Goal: Task Accomplishment & Management: Manage account settings

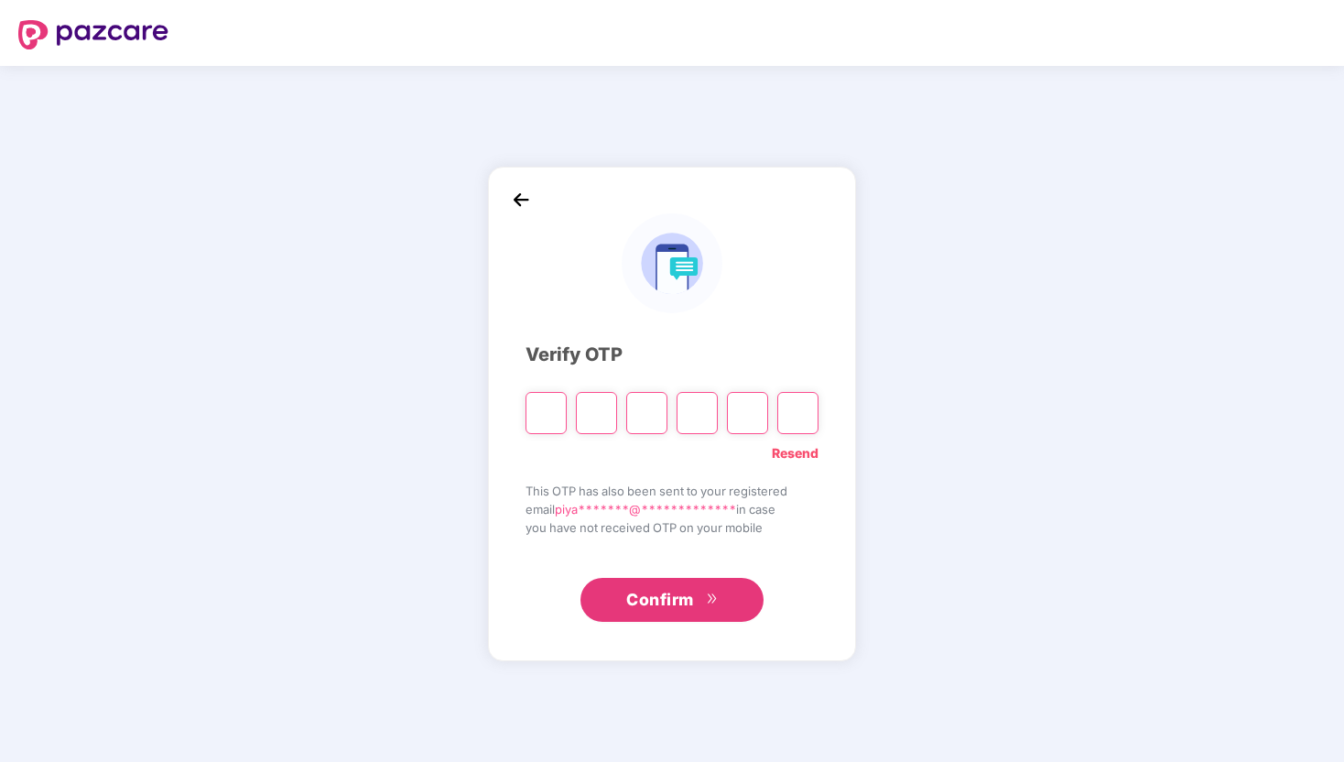
click at [803, 451] on link "Resend" at bounding box center [795, 453] width 47 height 20
click at [555, 415] on input "Please enter verification code. Digit 1" at bounding box center [546, 413] width 41 height 42
type input "*"
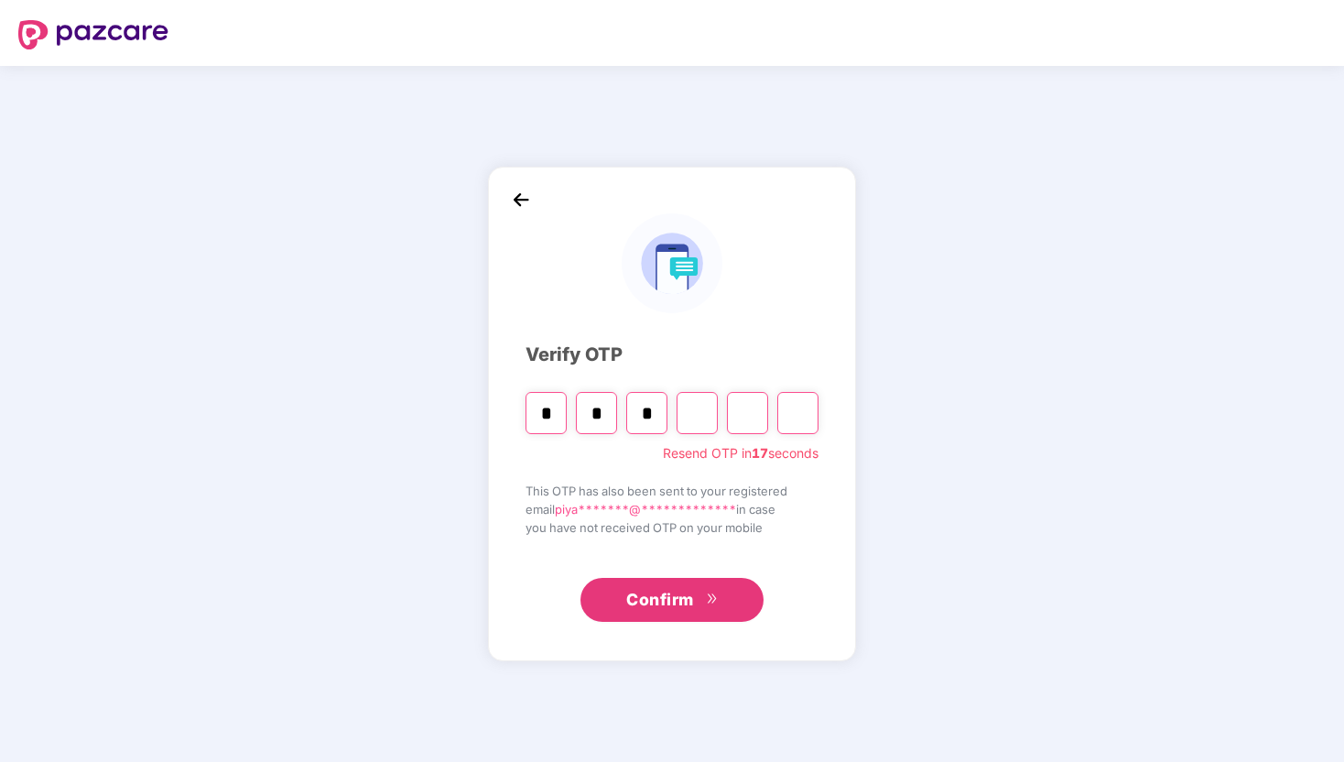
type input "*"
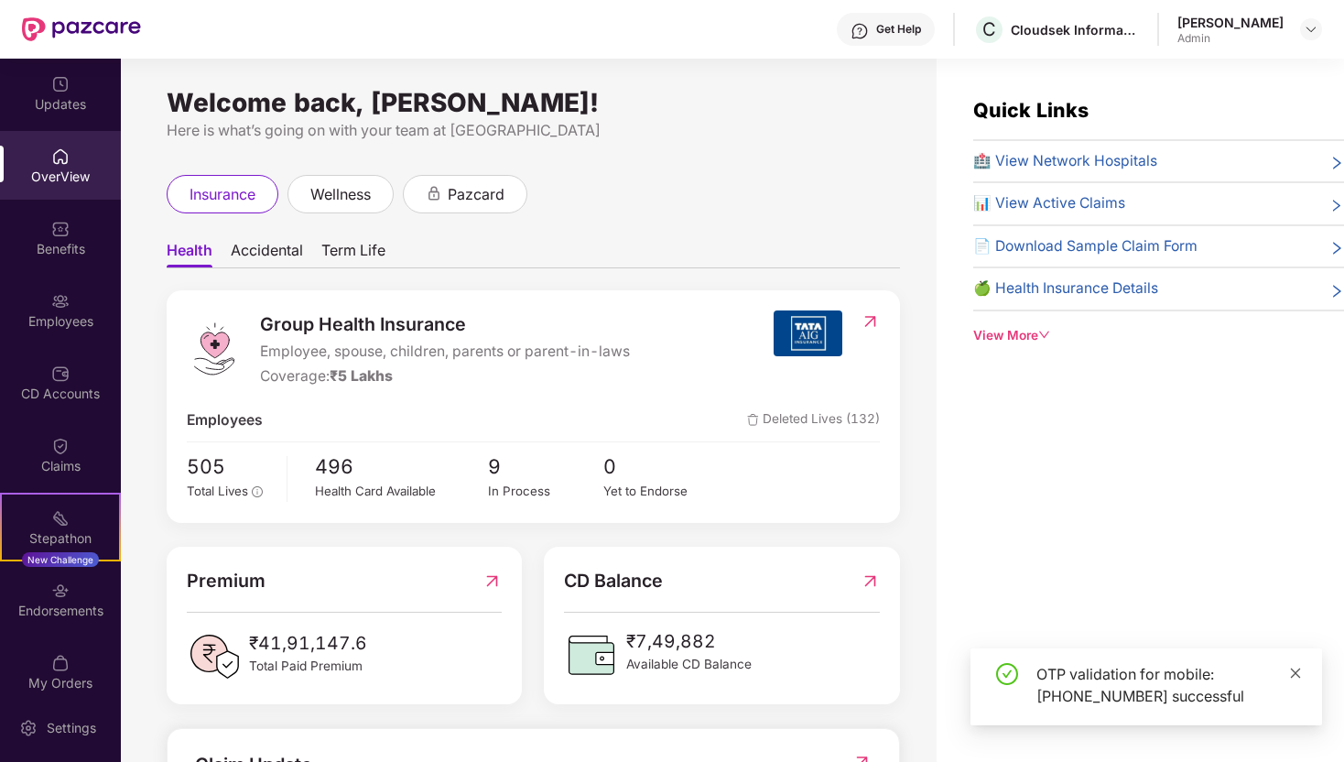
click at [1297, 673] on icon "close" at bounding box center [1296, 673] width 10 height 10
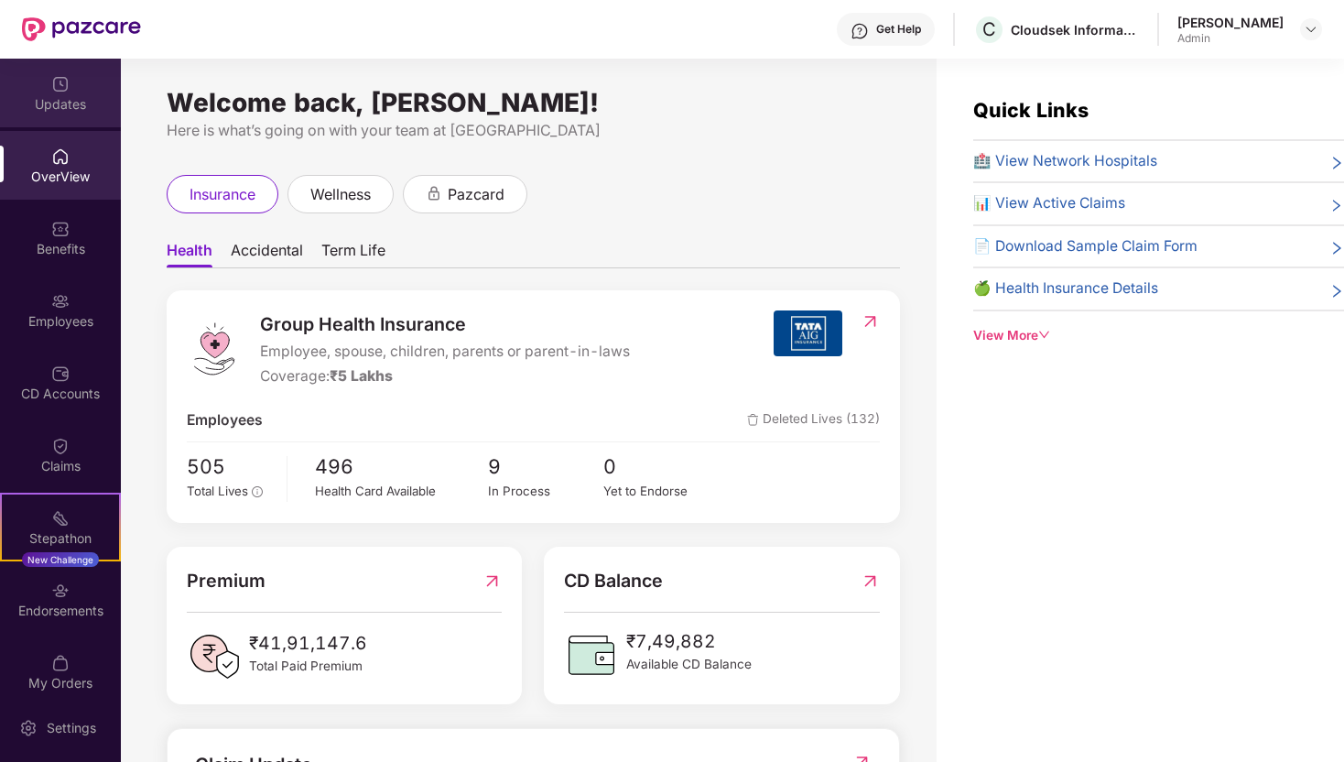
click at [92, 91] on div "Updates" at bounding box center [60, 93] width 121 height 69
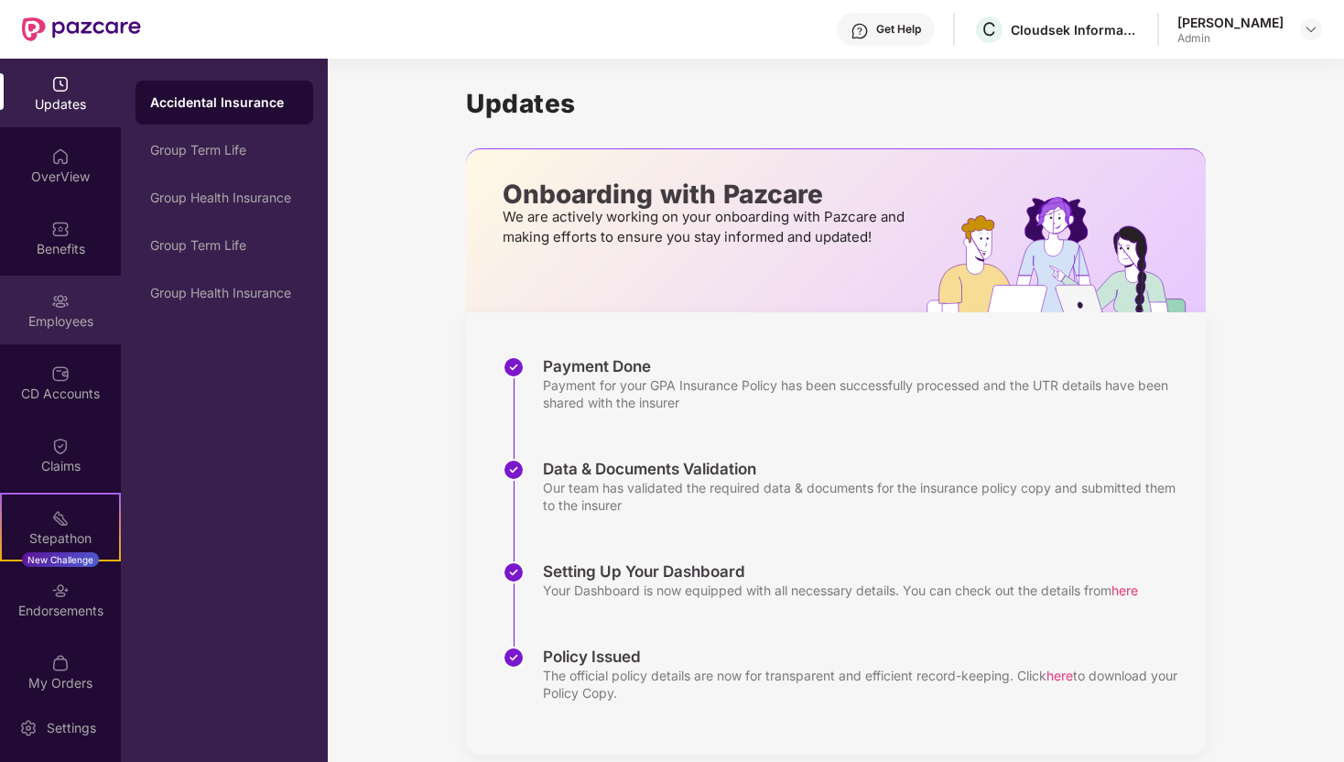
click at [69, 316] on div "Employees" at bounding box center [60, 321] width 121 height 18
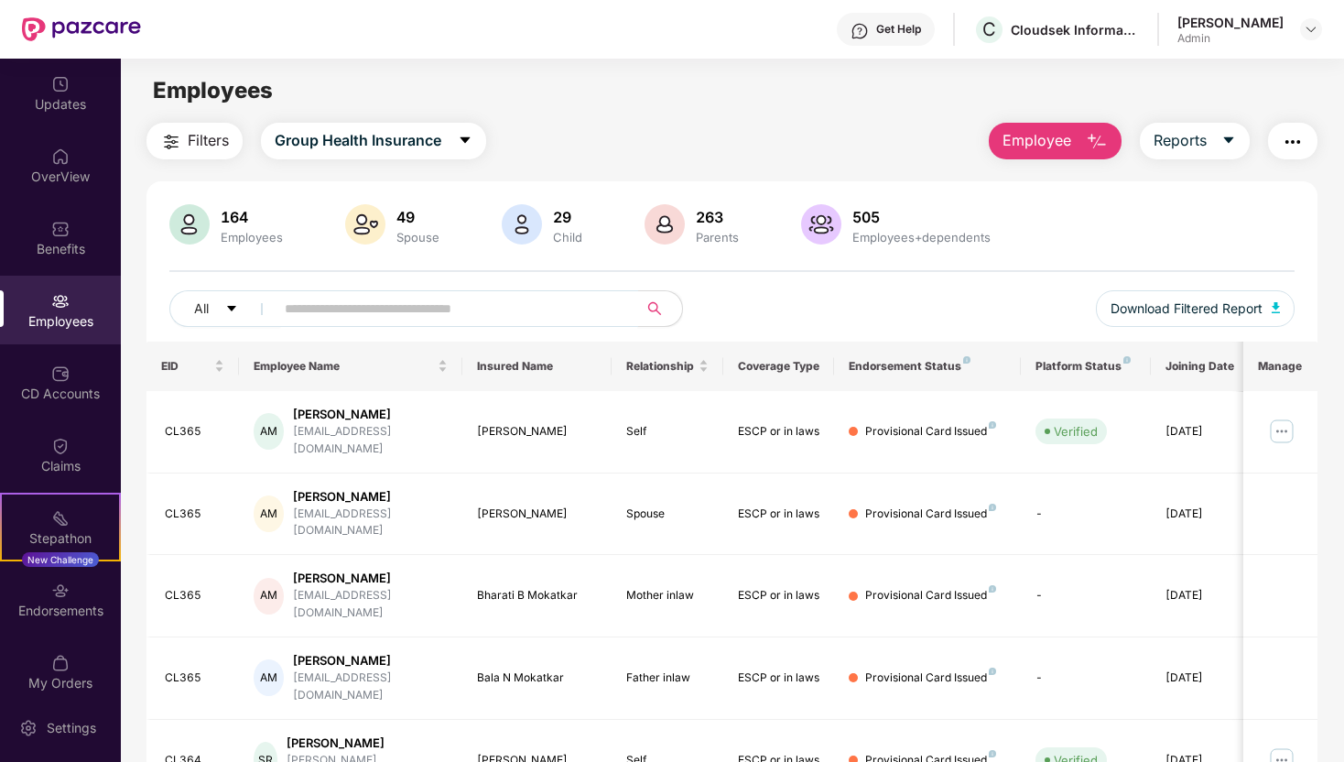
click at [570, 312] on input "text" at bounding box center [449, 308] width 329 height 27
type input "*"
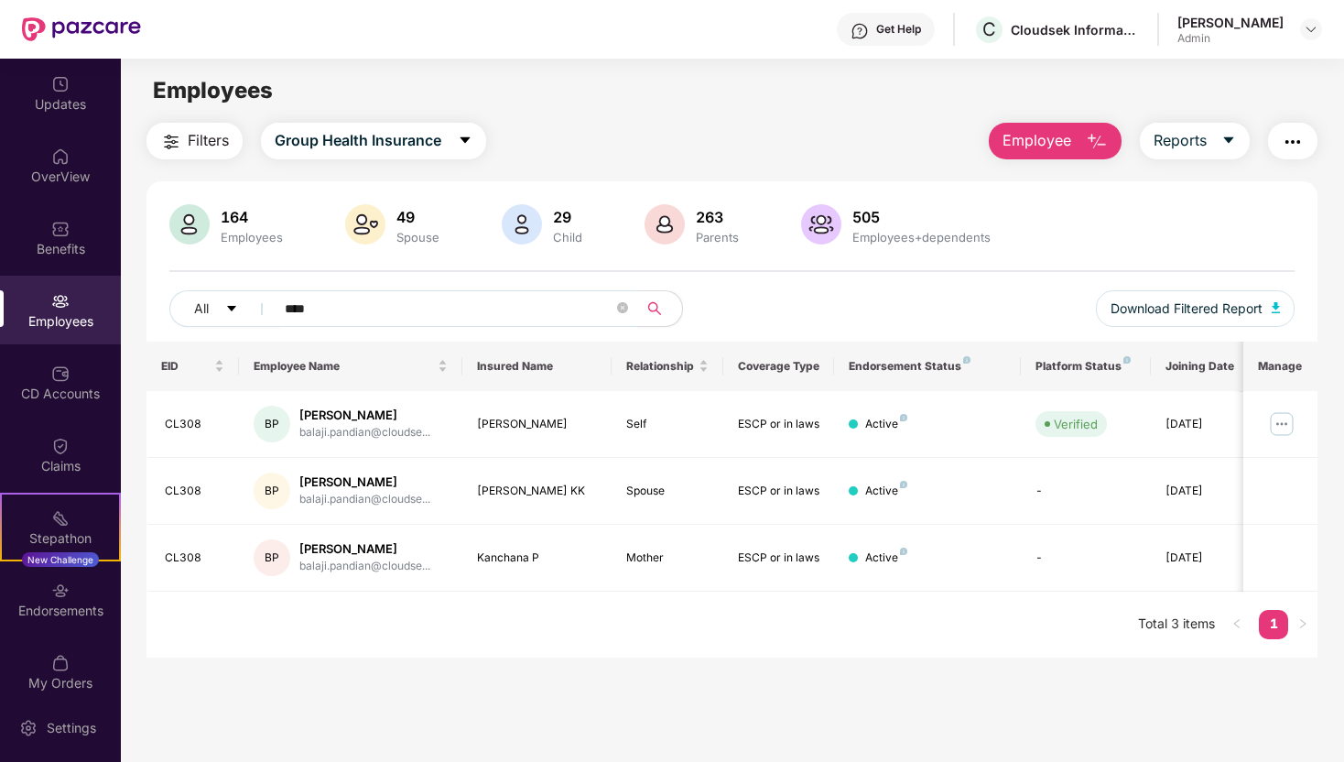
type input "****"
click at [1061, 131] on span "Employee" at bounding box center [1037, 140] width 69 height 23
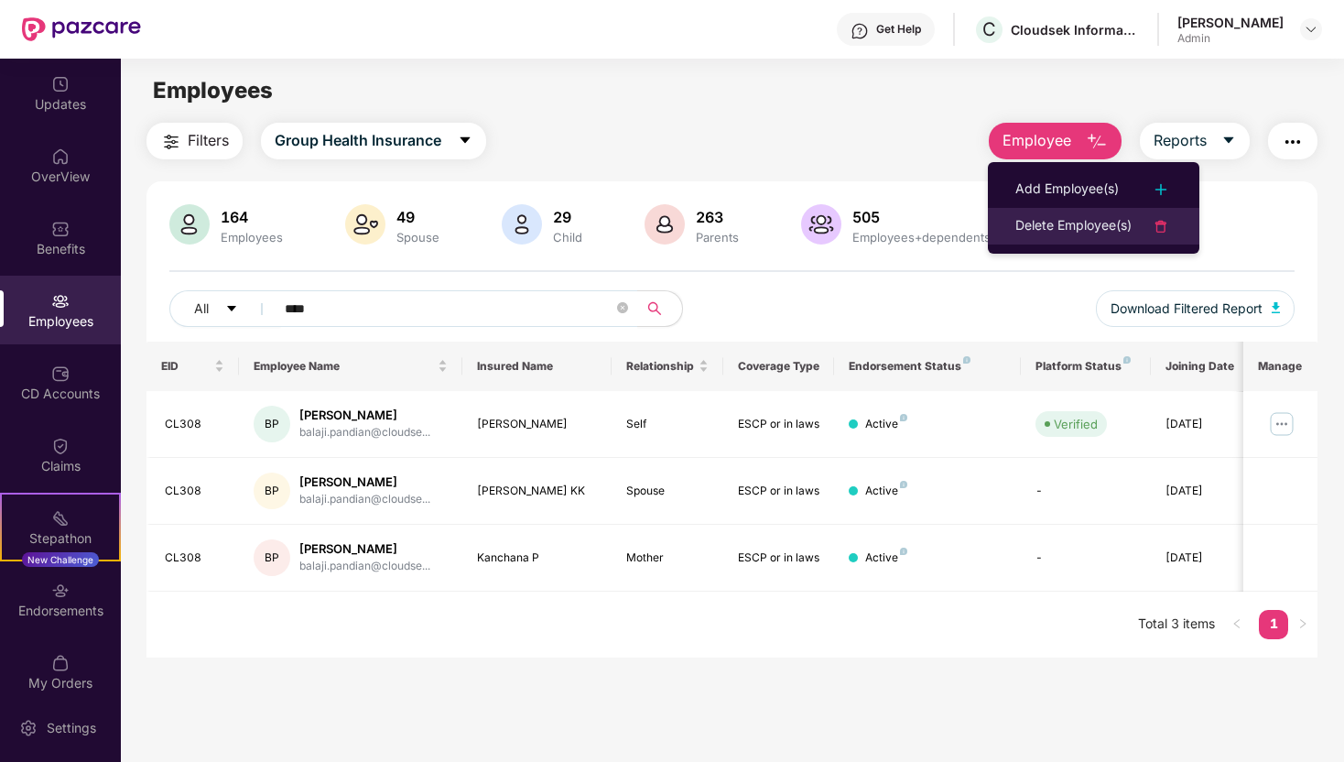
click at [1085, 223] on div "Delete Employee(s)" at bounding box center [1074, 226] width 116 height 22
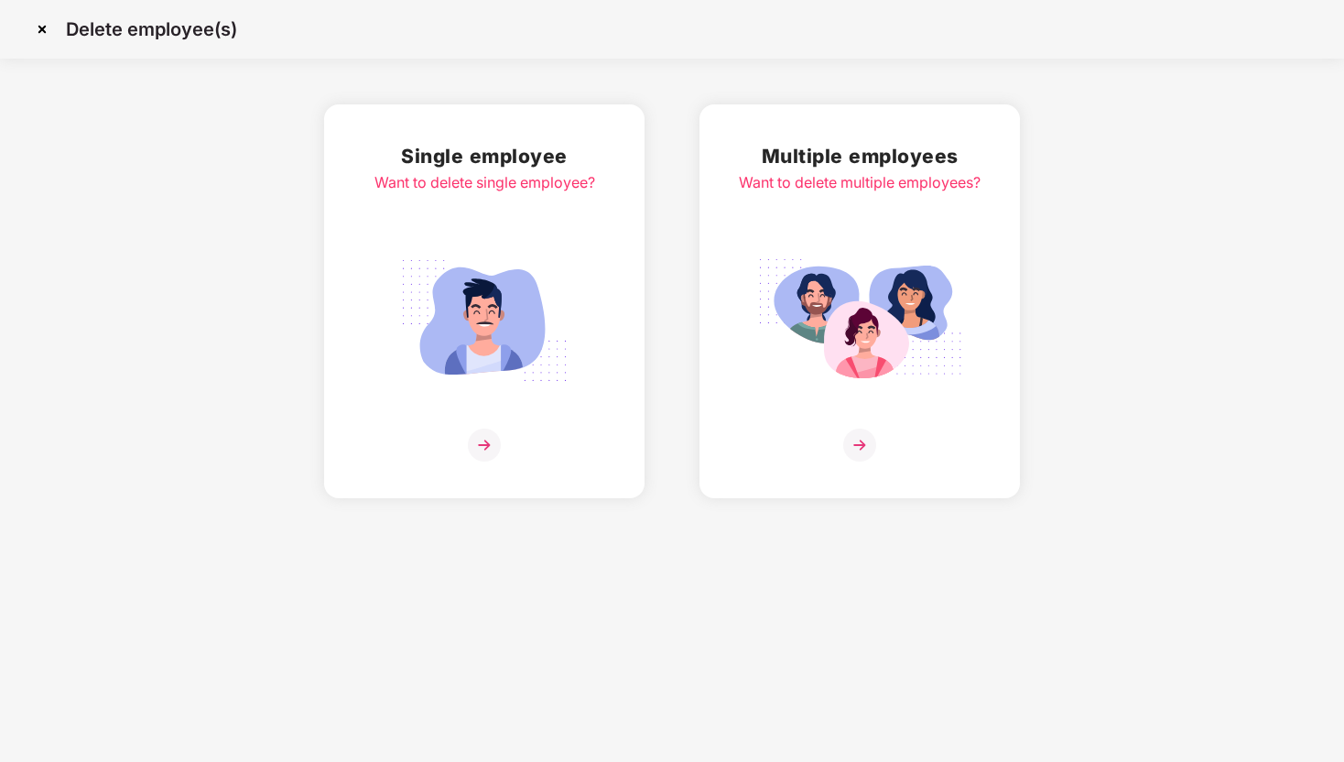
click at [561, 326] on img at bounding box center [484, 320] width 205 height 143
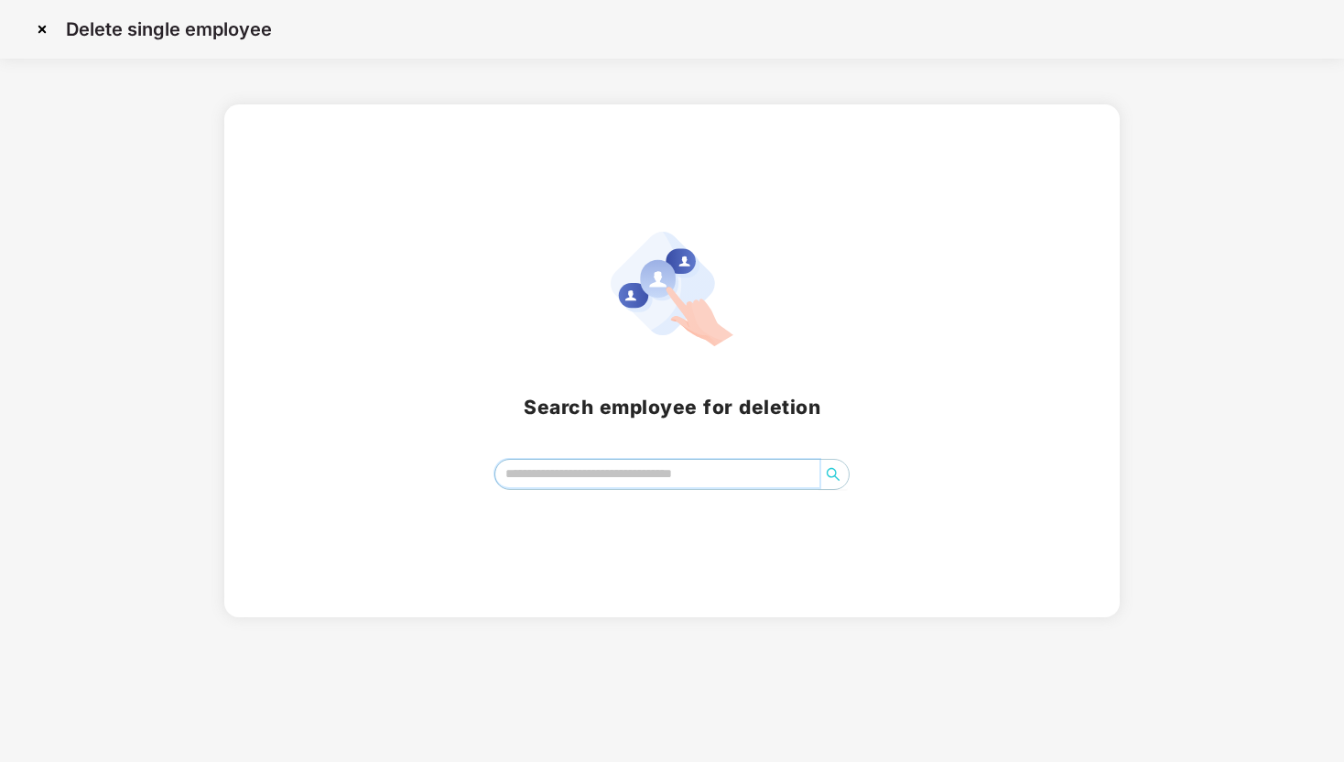
click at [608, 481] on input "search" at bounding box center [657, 473] width 324 height 27
click at [673, 473] on input "****" at bounding box center [657, 473] width 324 height 27
type input "******"
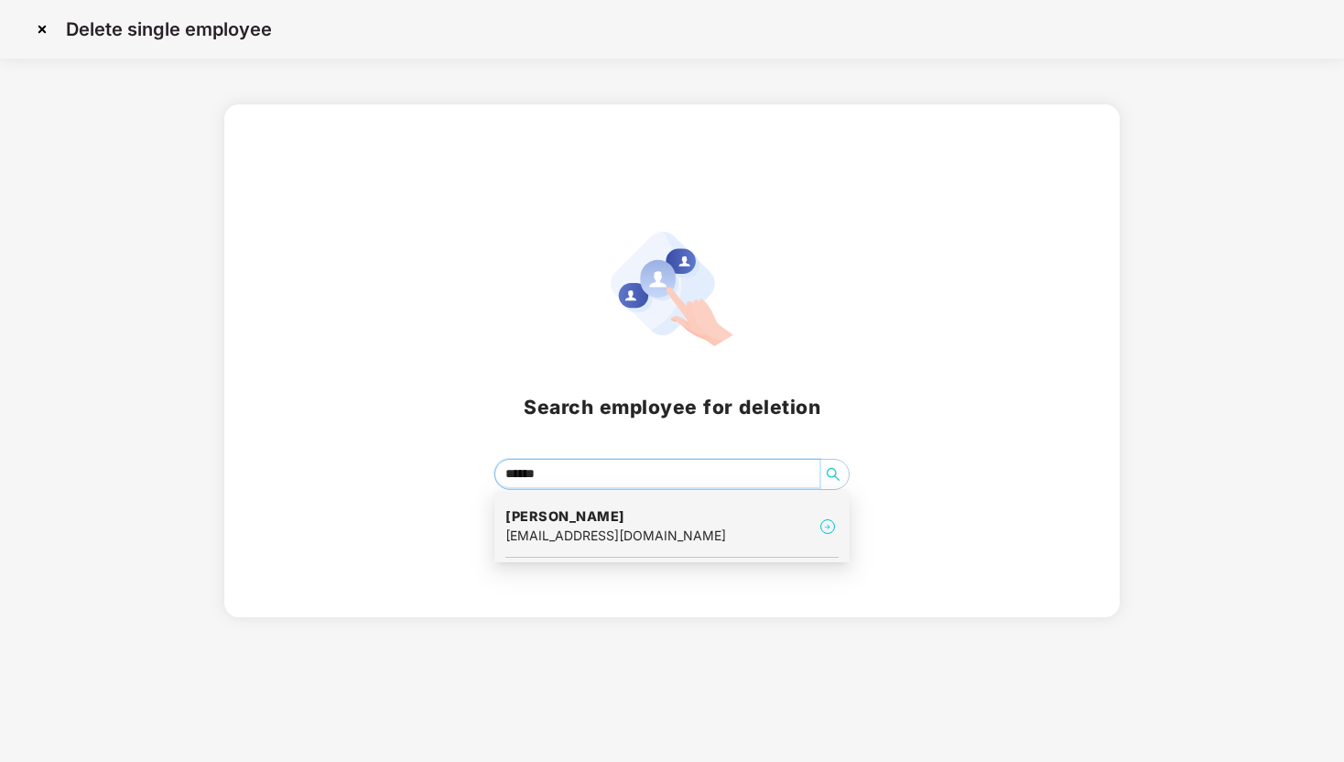
click at [703, 527] on div "[PERSON_NAME] [EMAIL_ADDRESS][DOMAIN_NAME]" at bounding box center [671, 526] width 333 height 61
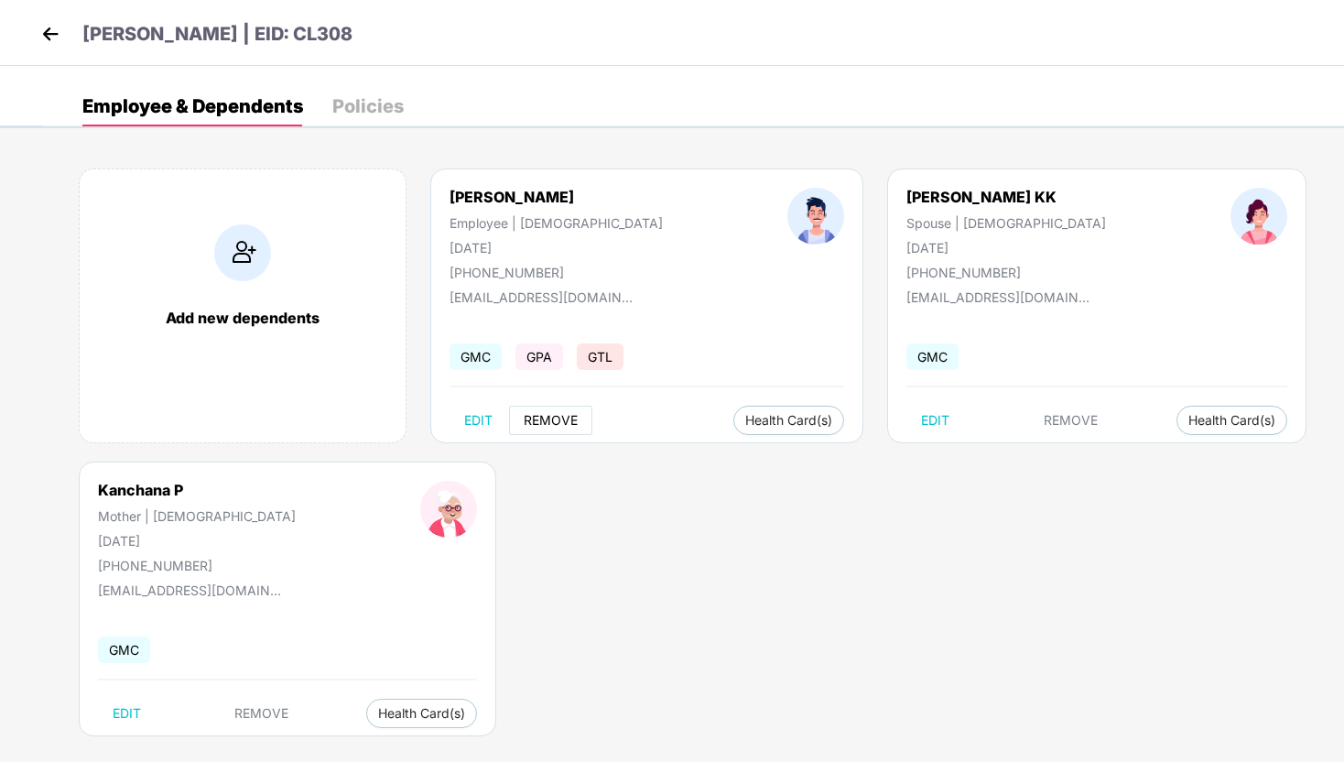
click at [560, 418] on span "REMOVE" at bounding box center [551, 420] width 54 height 15
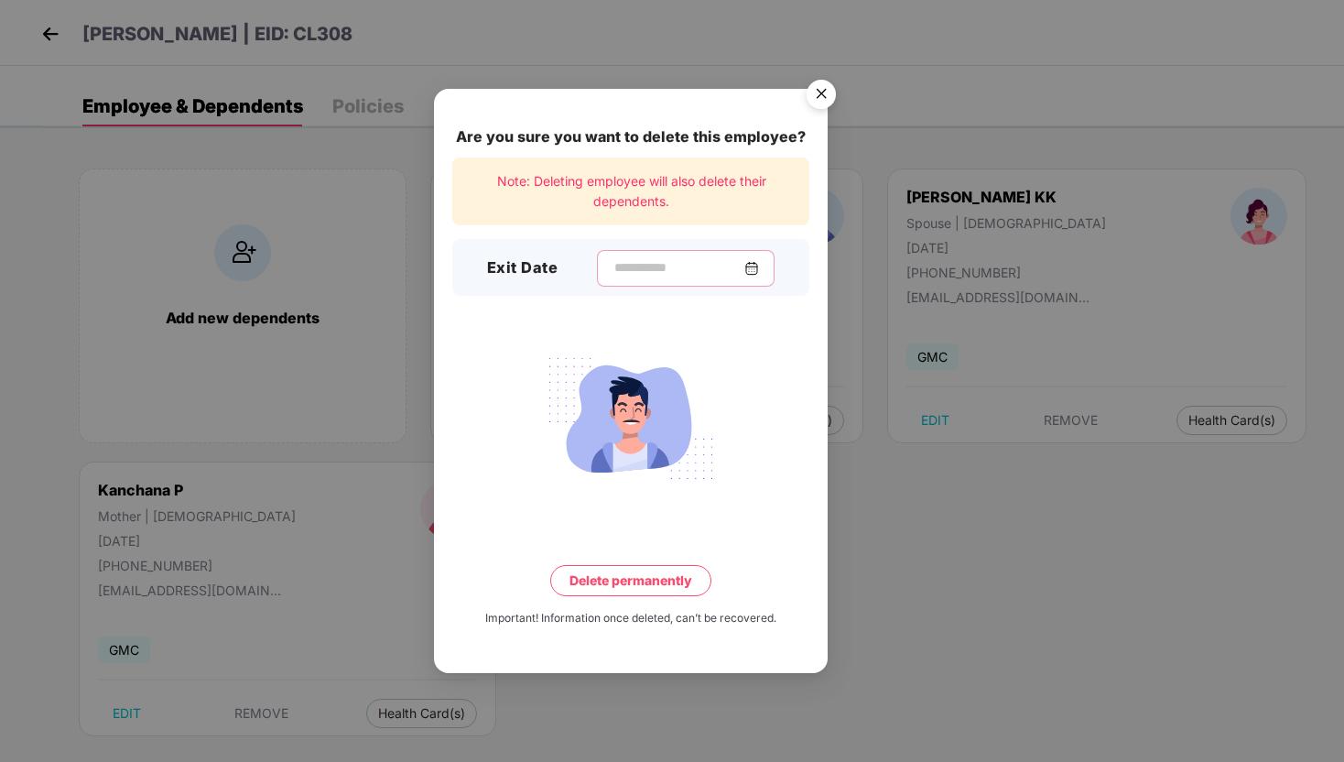
click at [625, 266] on input at bounding box center [679, 267] width 132 height 19
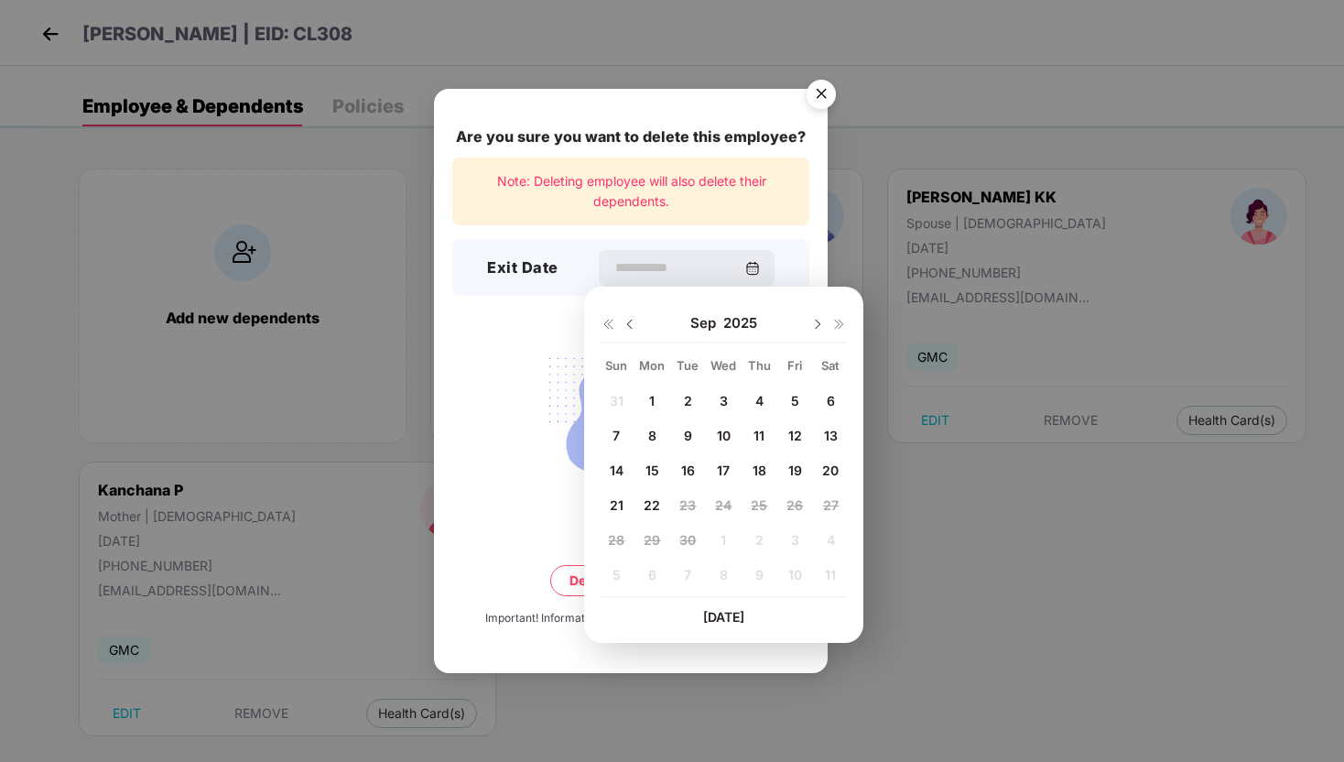
click at [688, 474] on span "16" at bounding box center [688, 470] width 14 height 16
type input "**********"
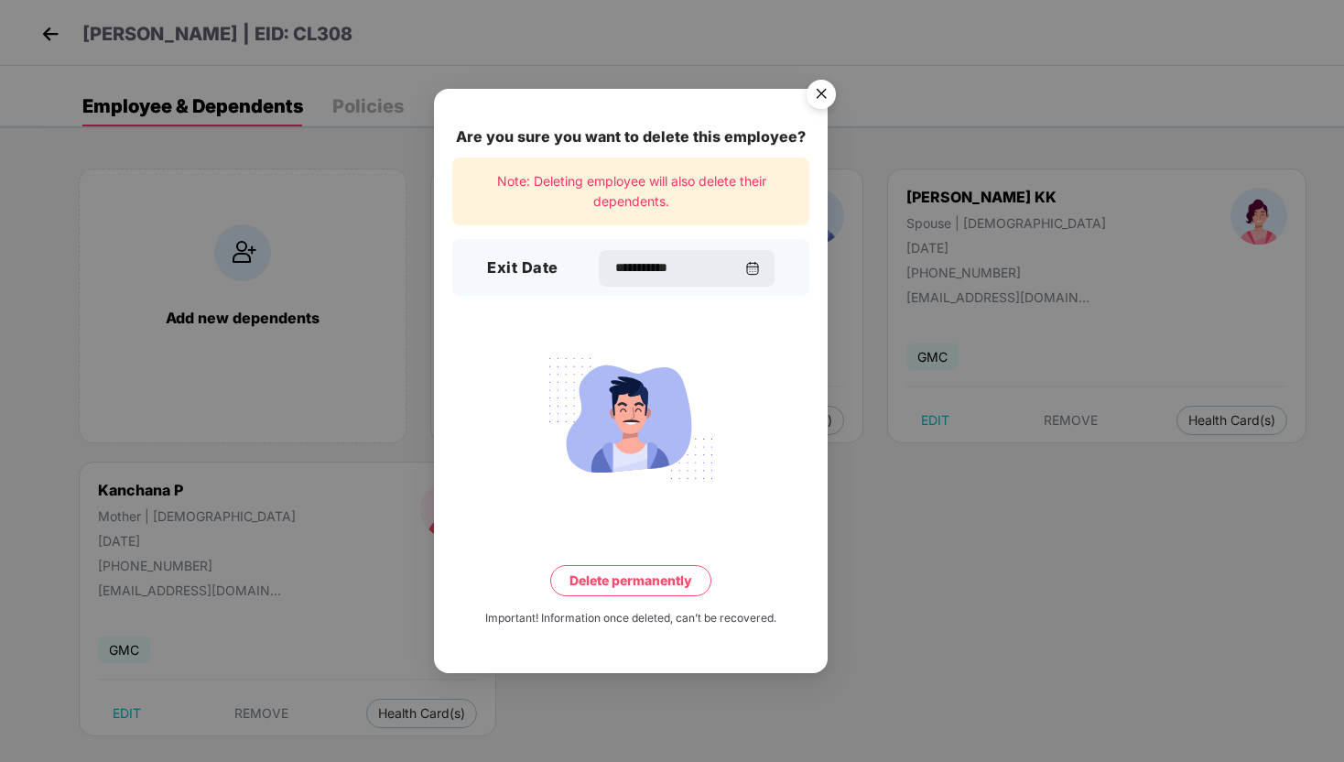
click at [650, 579] on button "Delete permanently" at bounding box center [630, 580] width 161 height 31
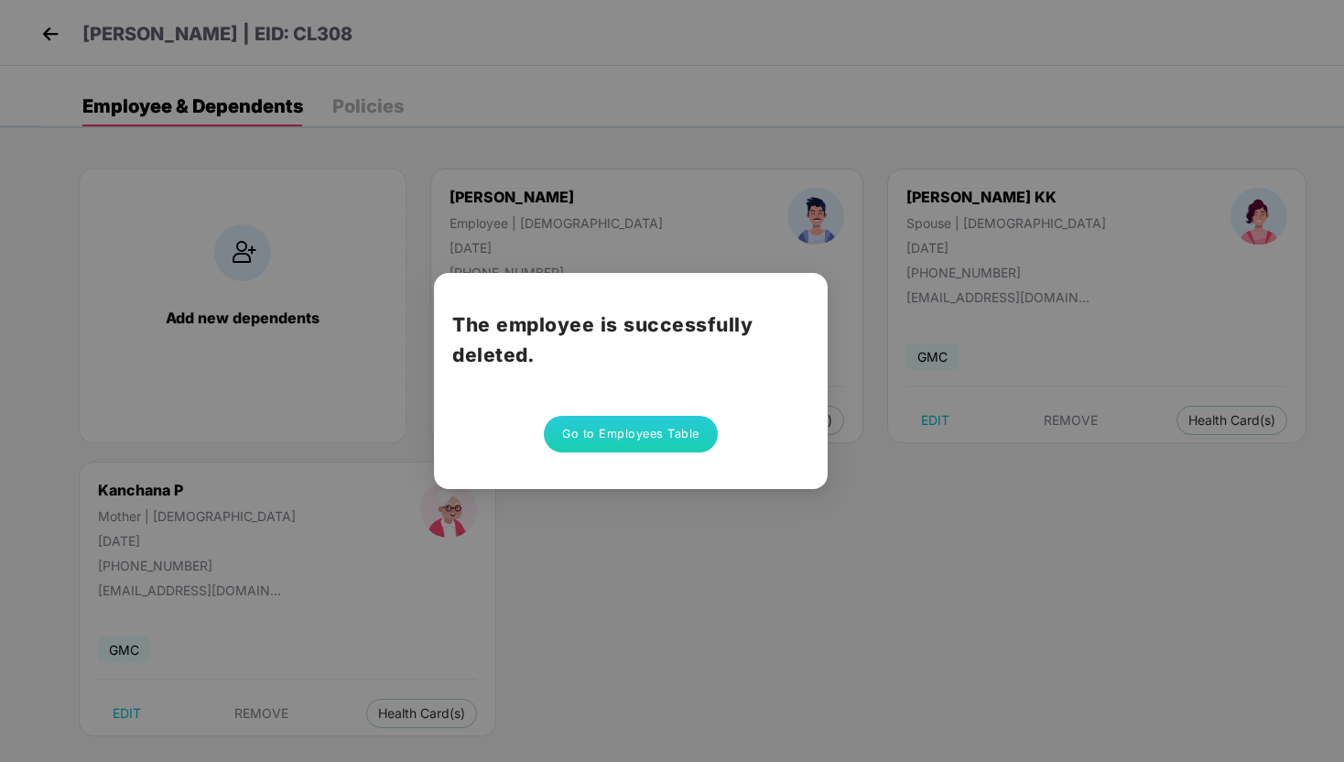
click at [641, 431] on button "Go to Employees Table" at bounding box center [631, 434] width 174 height 37
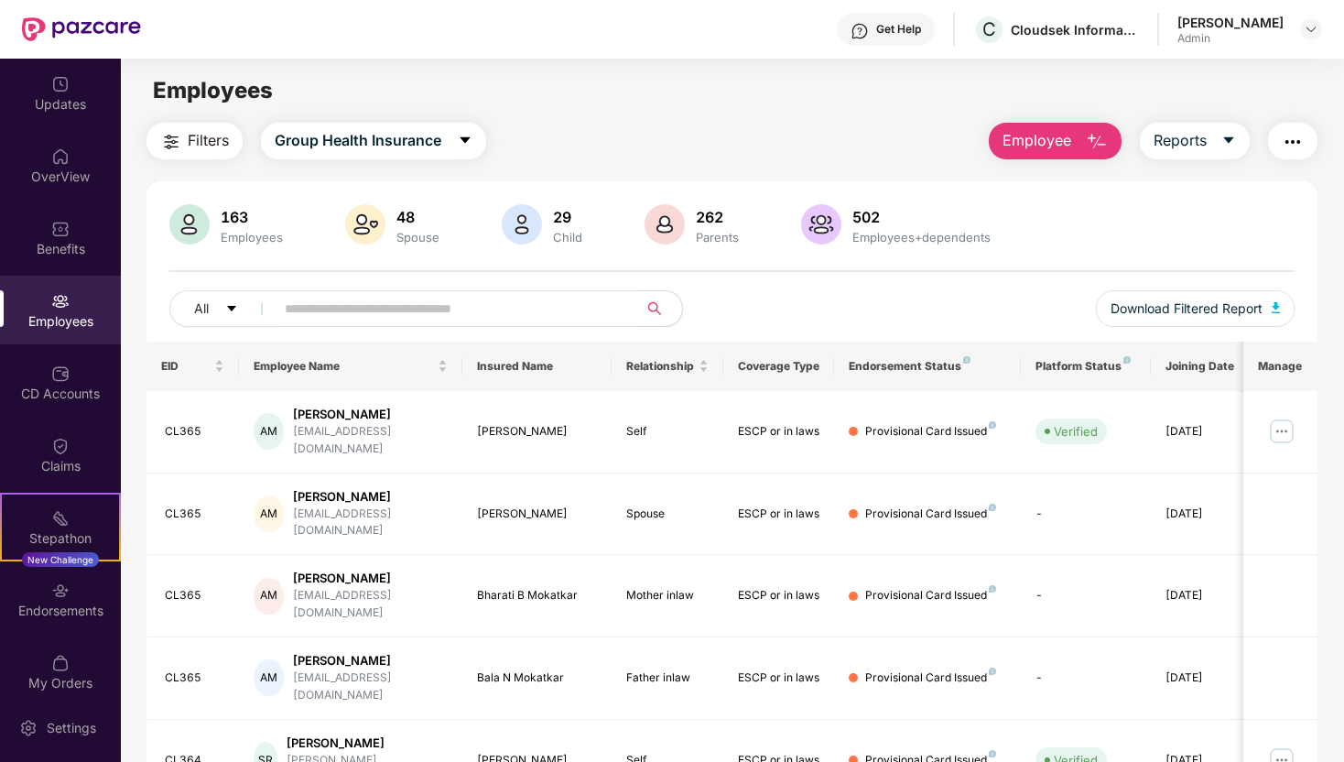
click at [475, 309] on input "text" at bounding box center [449, 308] width 329 height 27
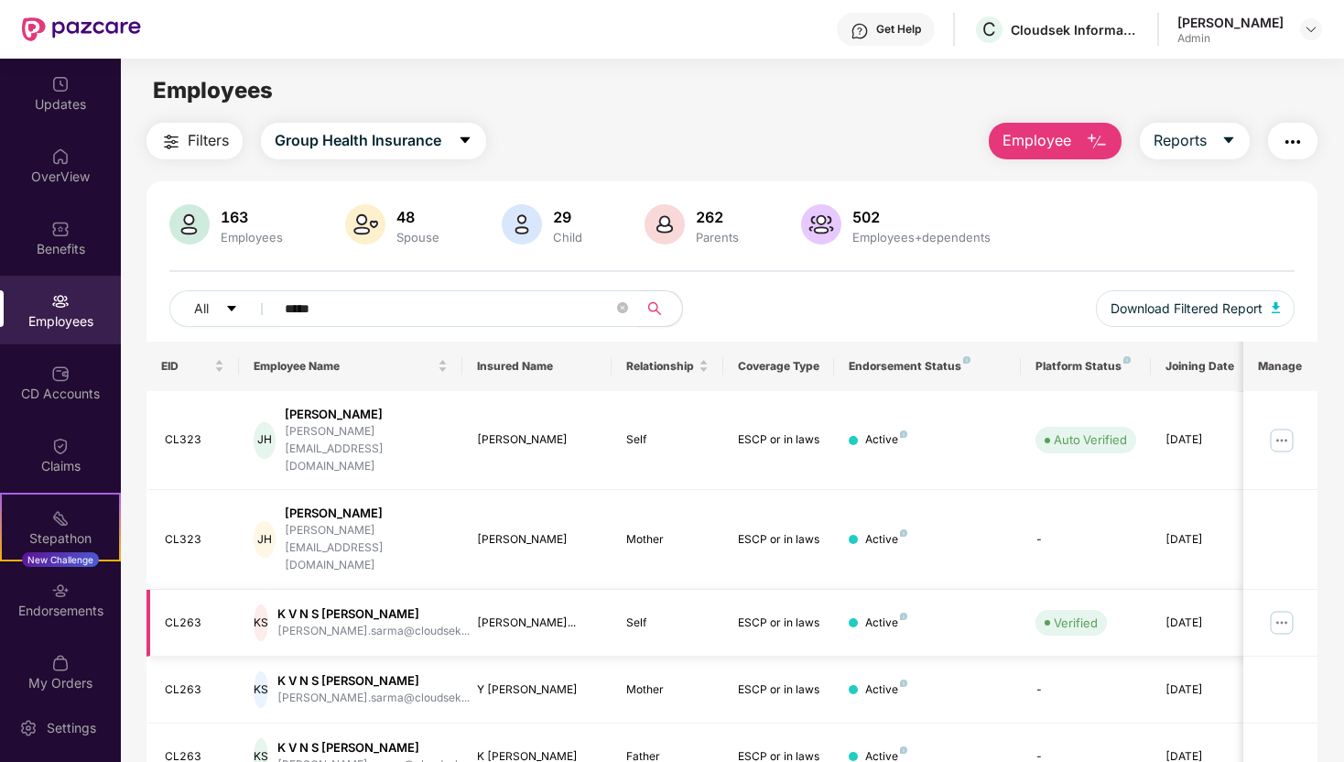
type input "*****"
click at [331, 605] on div "K V N S [PERSON_NAME]" at bounding box center [373, 613] width 192 height 17
click at [1059, 137] on span "Employee" at bounding box center [1037, 140] width 69 height 23
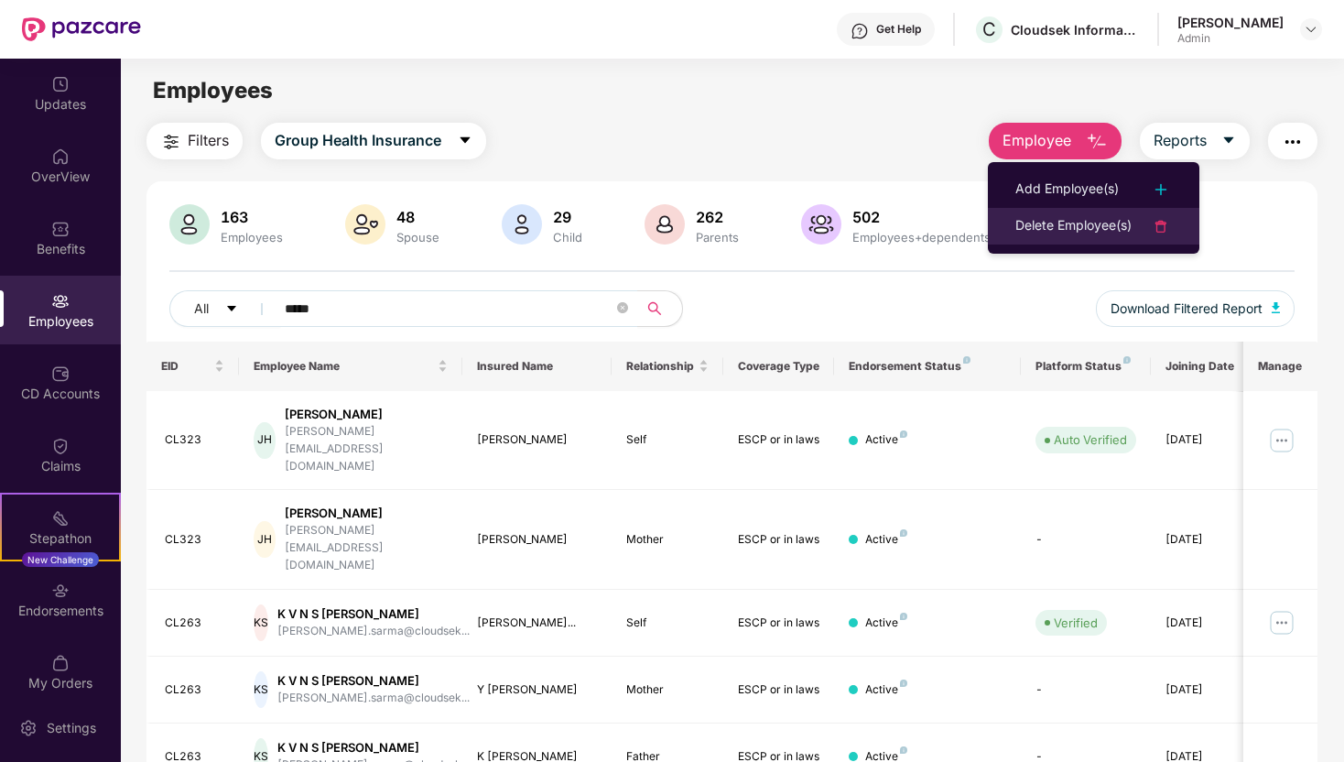
click at [1066, 230] on div "Delete Employee(s)" at bounding box center [1074, 226] width 116 height 22
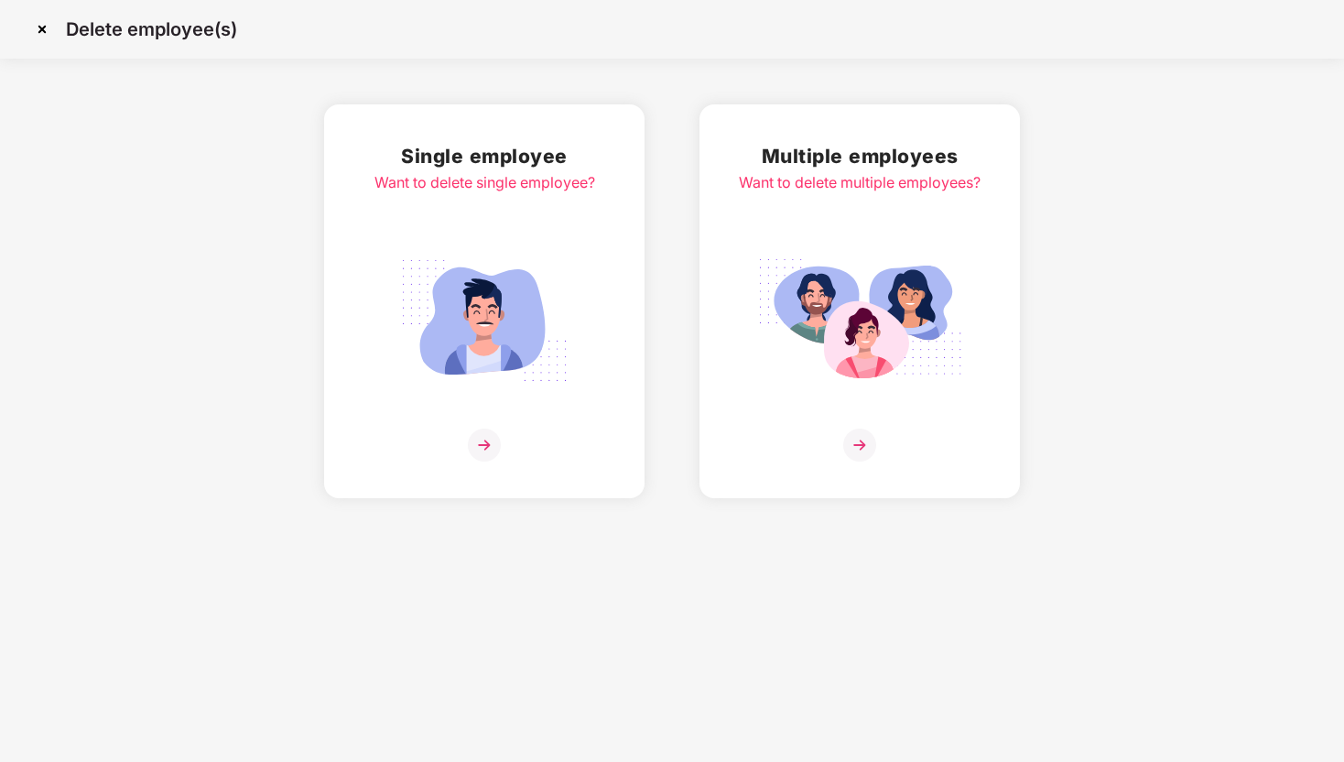
click at [611, 379] on div "Single employee Want to delete single employee?" at bounding box center [484, 301] width 321 height 394
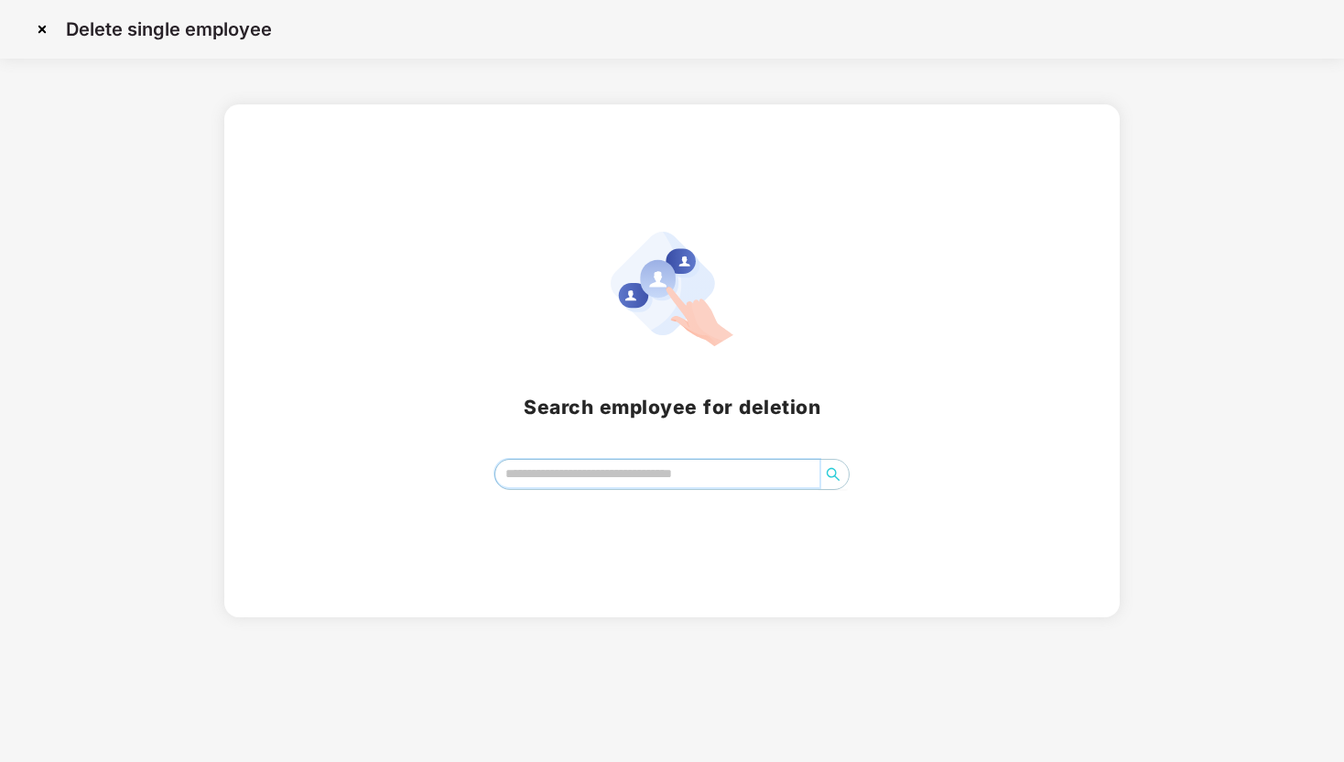
click at [600, 473] on input "search" at bounding box center [657, 473] width 324 height 27
click at [834, 469] on icon "search" at bounding box center [833, 474] width 13 height 13
click at [730, 473] on input "*******" at bounding box center [657, 473] width 324 height 27
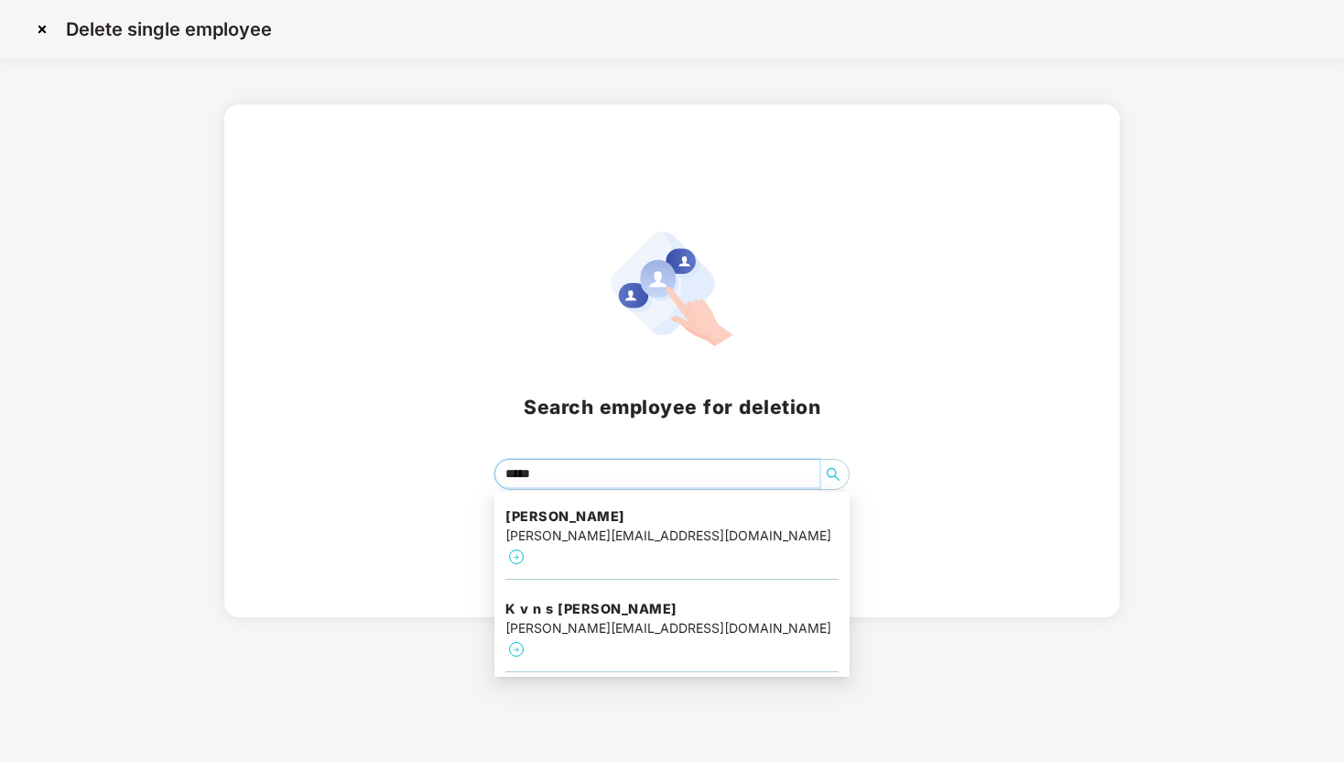
type input "****"
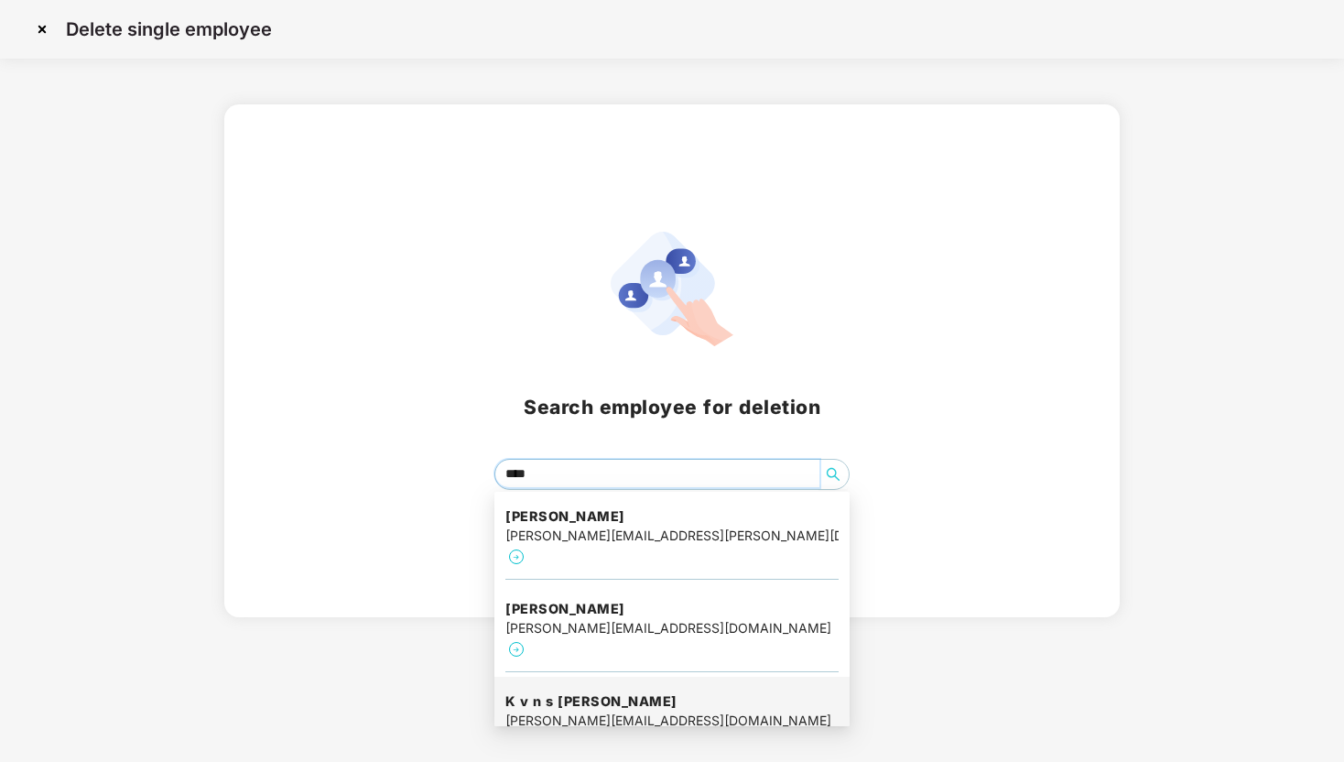
click at [711, 681] on div "K v n s [PERSON_NAME] [PERSON_NAME][EMAIL_ADDRESS][DOMAIN_NAME]" at bounding box center [671, 722] width 333 height 83
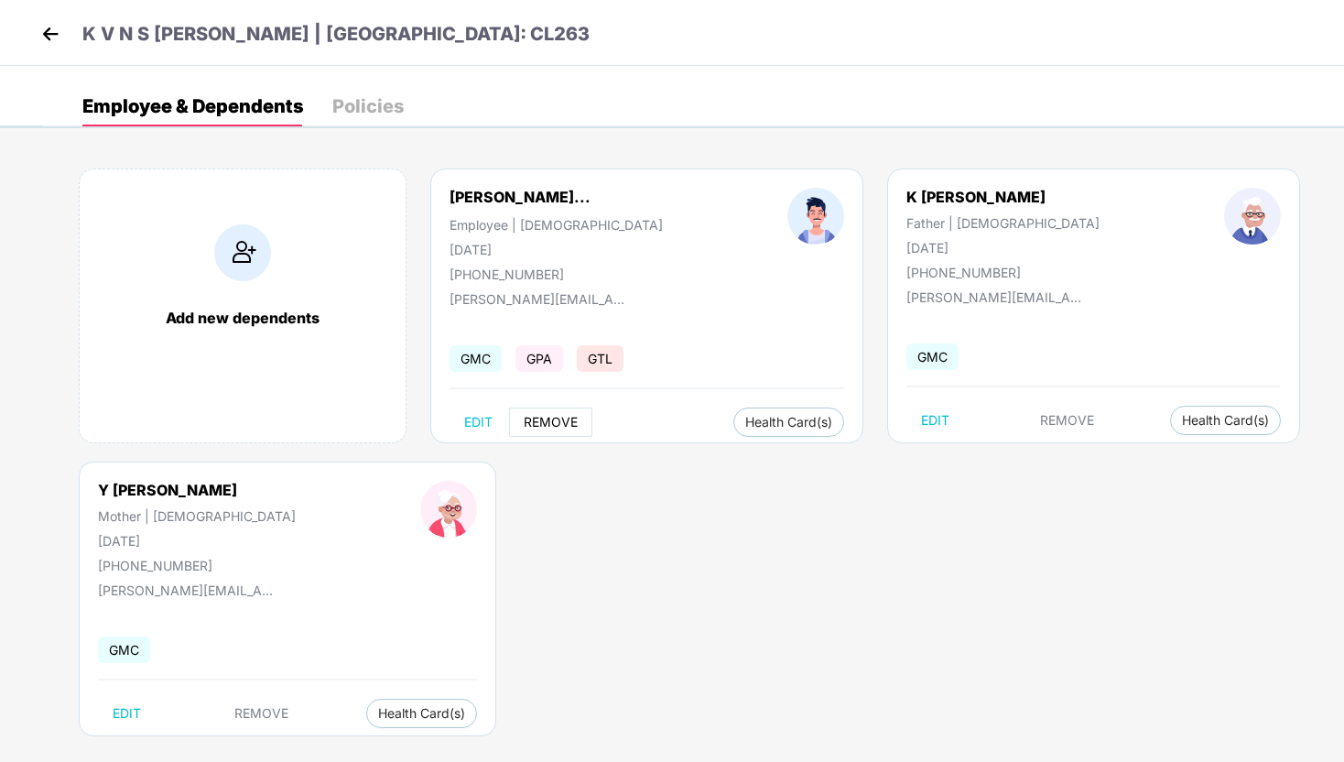
click at [554, 420] on span "REMOVE" at bounding box center [551, 422] width 54 height 15
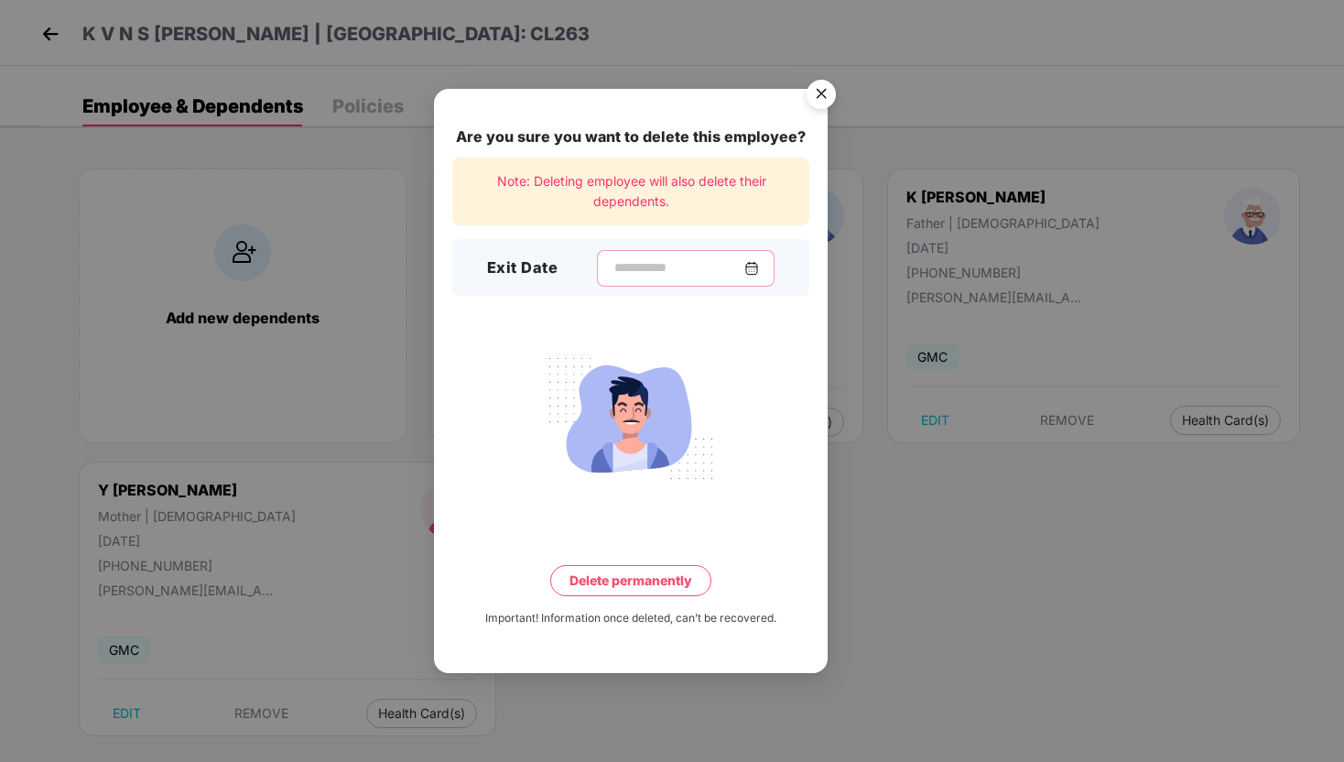
click at [613, 266] on input at bounding box center [679, 267] width 132 height 19
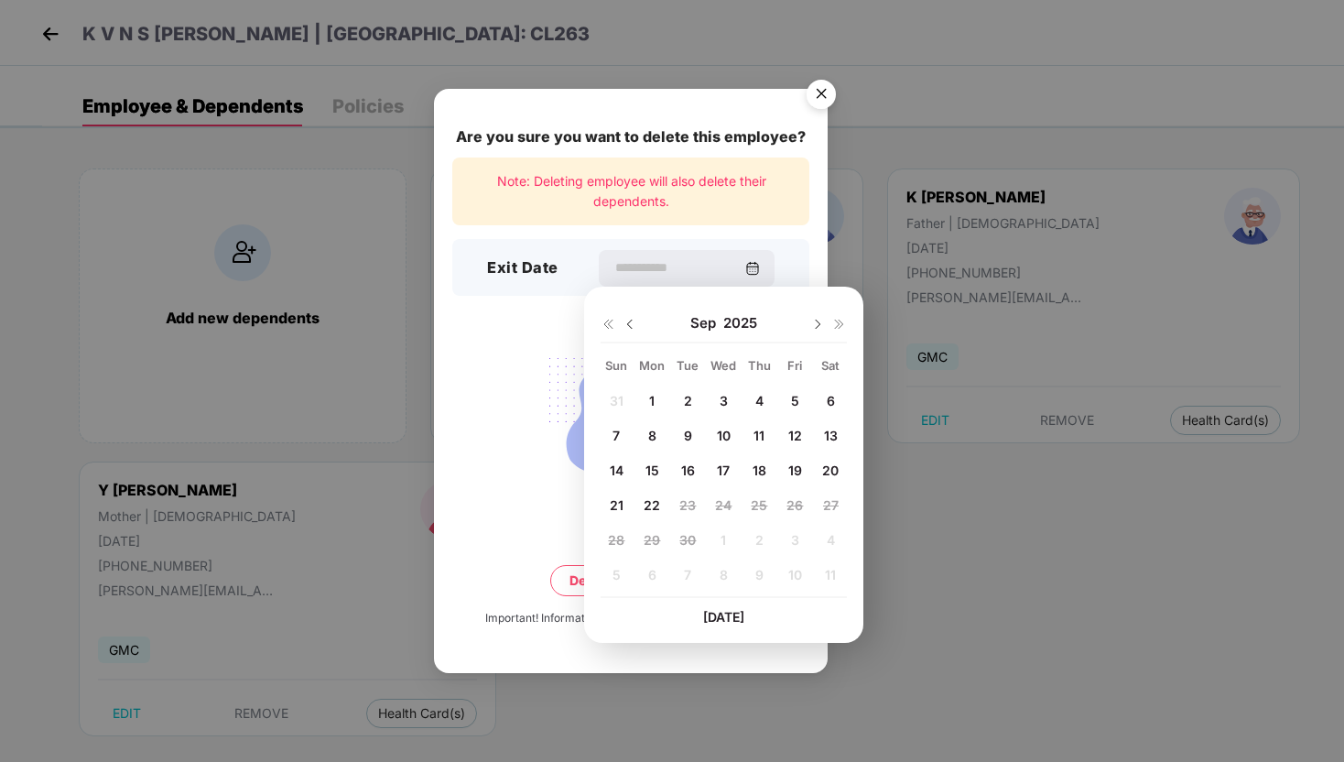
click at [802, 471] on div "19" at bounding box center [794, 470] width 27 height 27
type input "**********"
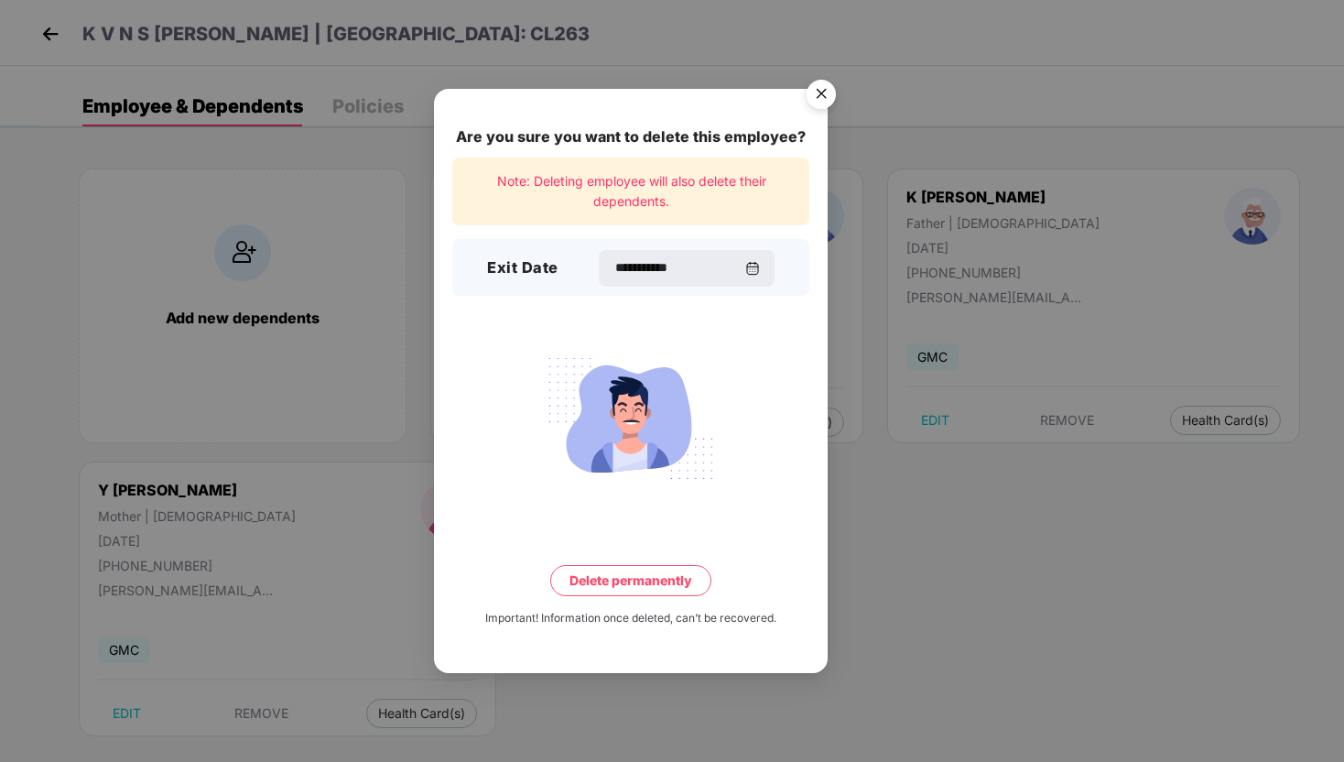
click at [655, 579] on button "Delete permanently" at bounding box center [630, 580] width 161 height 31
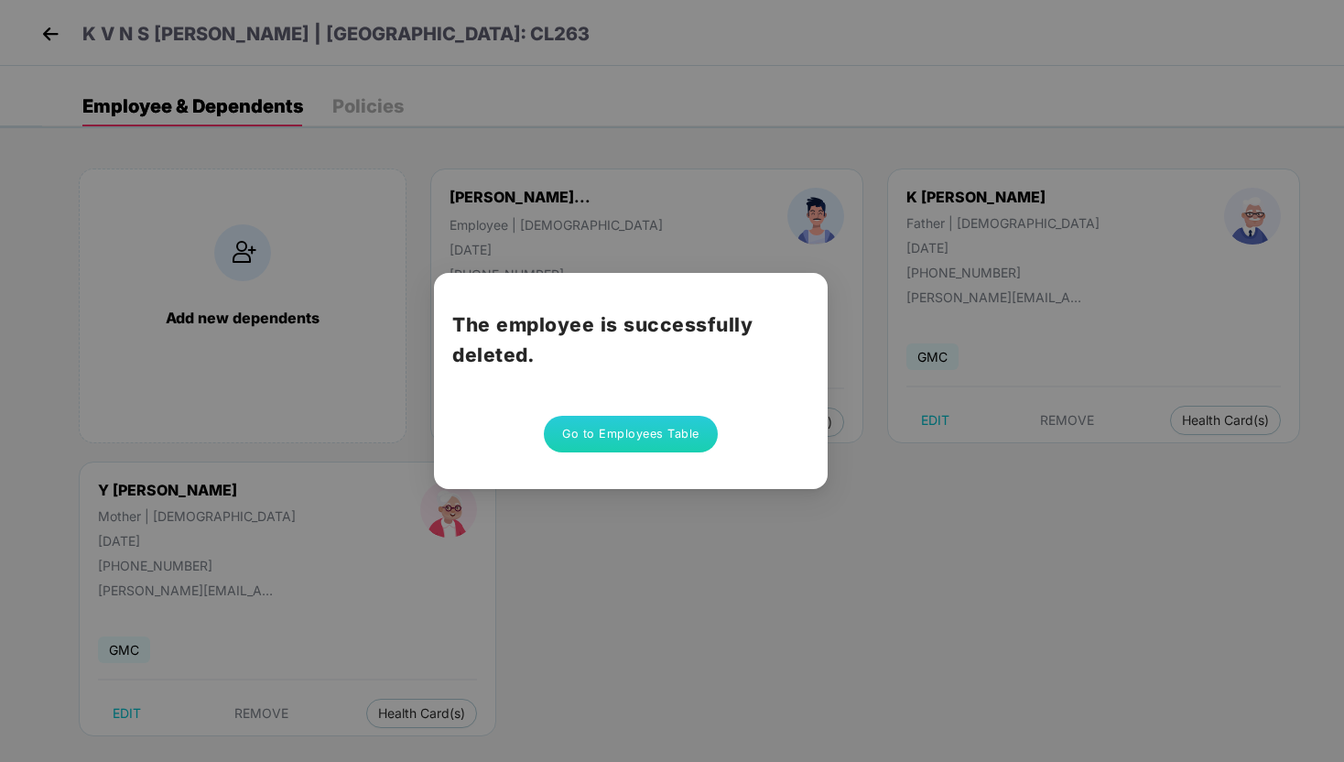
click at [637, 427] on button "Go to Employees Table" at bounding box center [631, 434] width 174 height 37
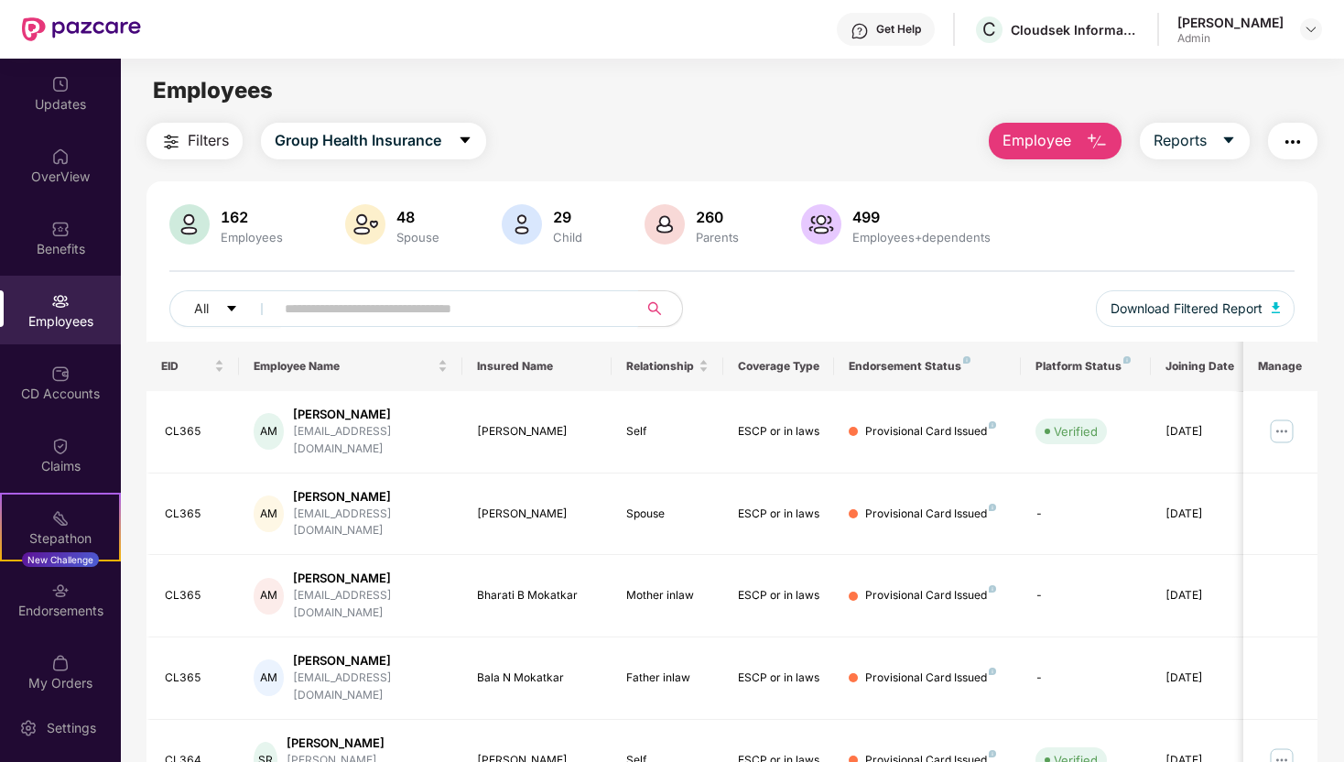
click at [494, 321] on input "text" at bounding box center [449, 308] width 329 height 27
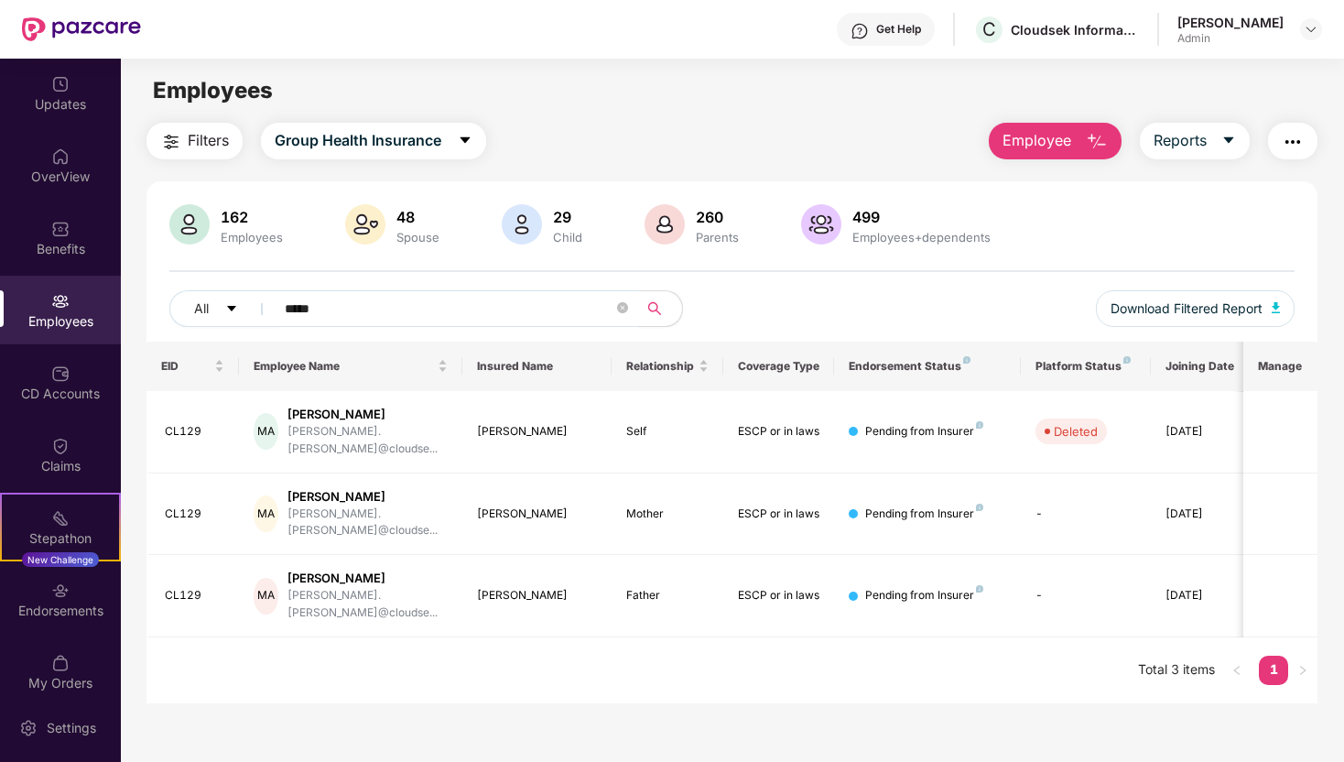
type input "*****"
click at [1083, 204] on div "162 Employees 48 Spouse 29 Child 260 Parents 499 Employees+dependents" at bounding box center [731, 226] width 1125 height 44
click at [627, 311] on icon "close-circle" at bounding box center [622, 307] width 11 height 11
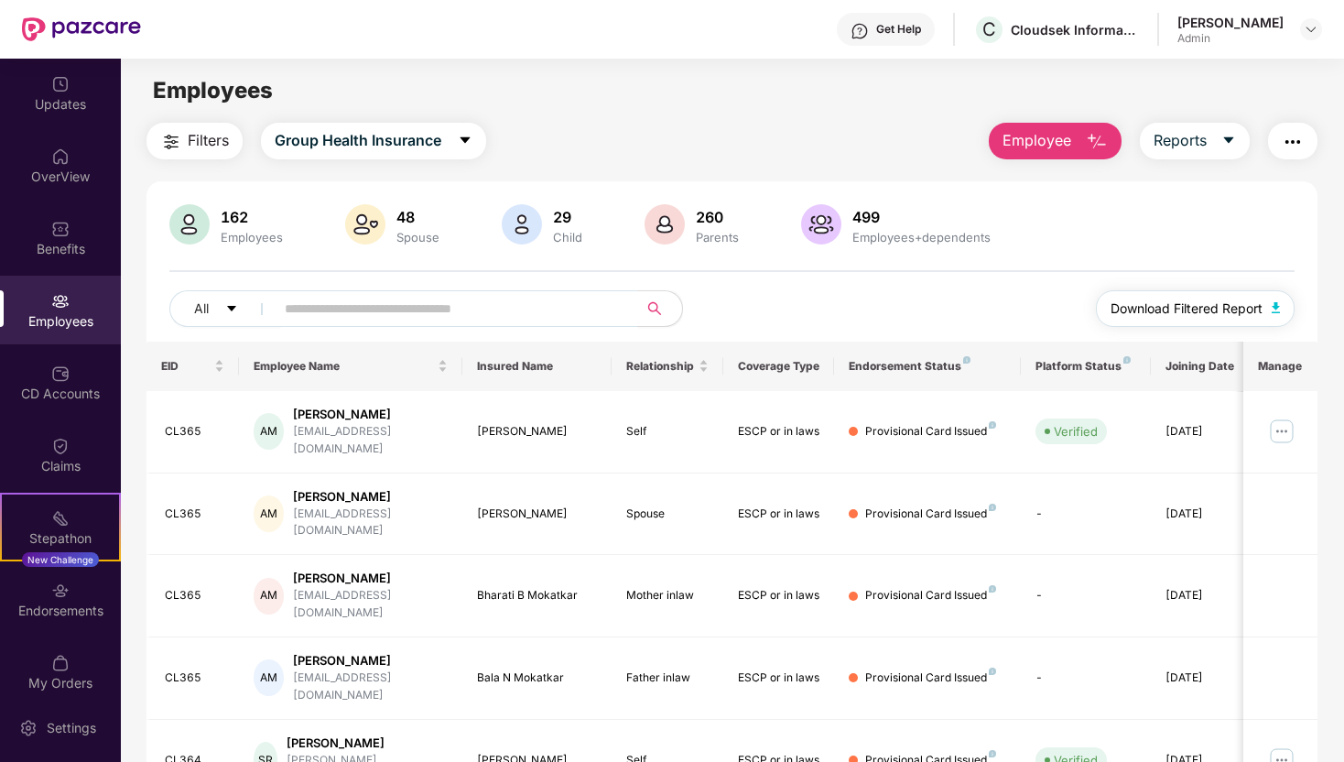
click at [1268, 308] on button "Download Filtered Report" at bounding box center [1196, 308] width 200 height 37
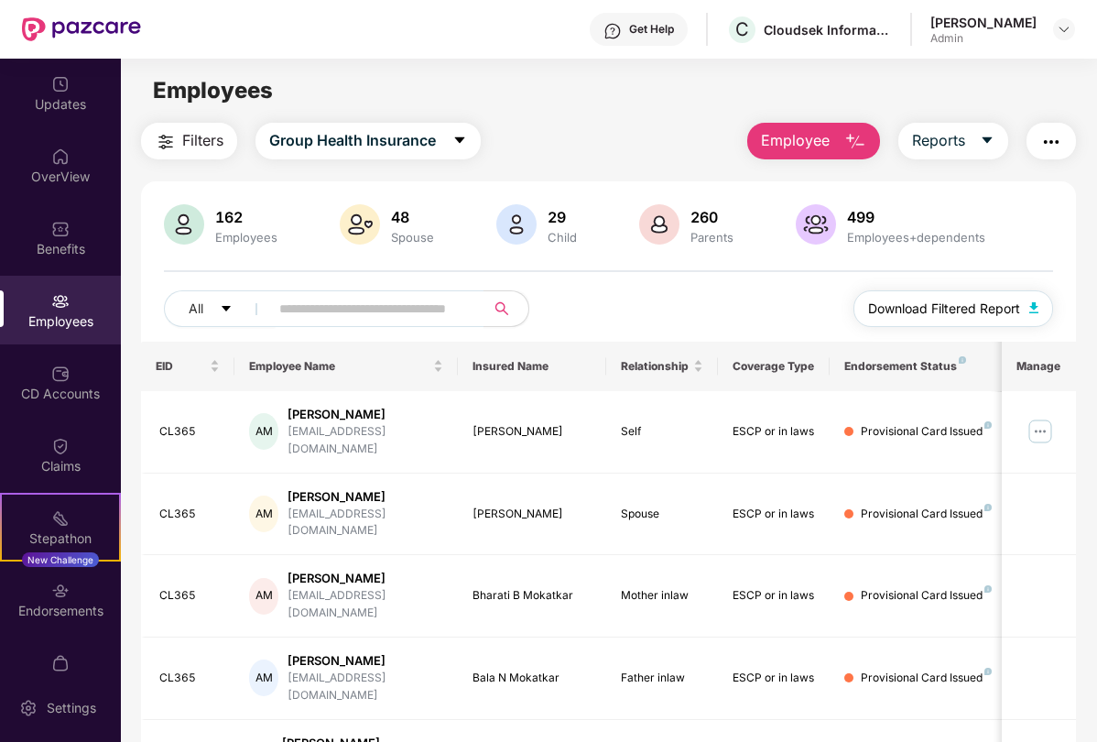
click at [1010, 307] on span "Download Filtered Report" at bounding box center [944, 309] width 152 height 20
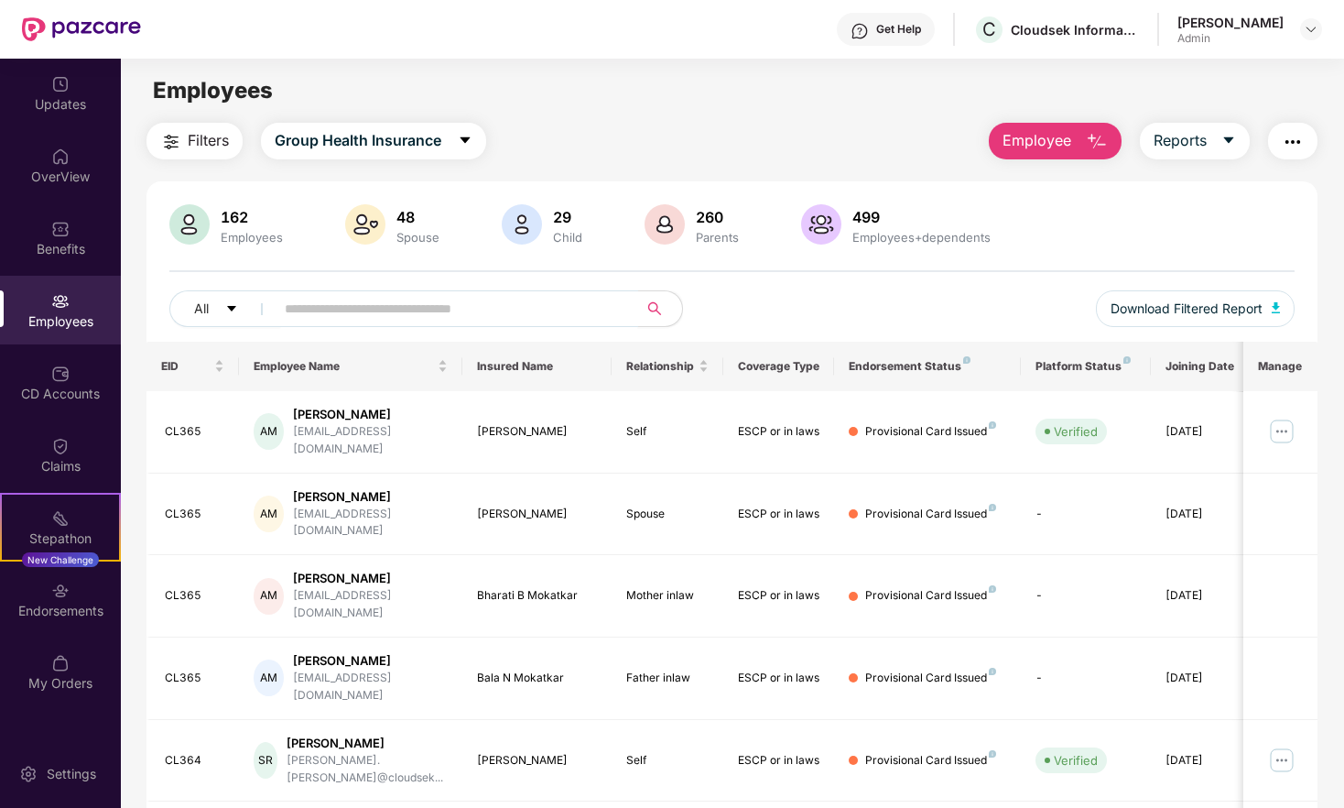
click at [424, 312] on input "text" at bounding box center [449, 308] width 329 height 27
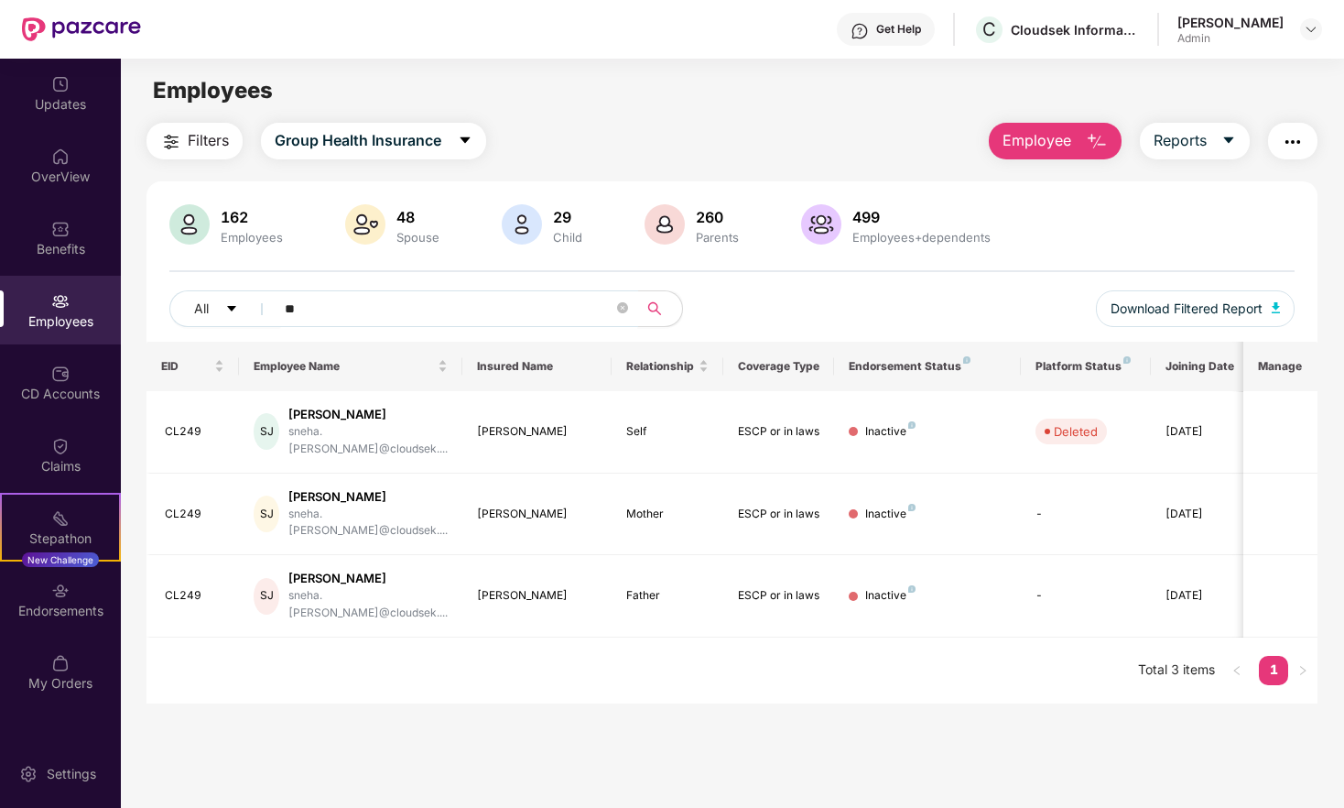
type input "*"
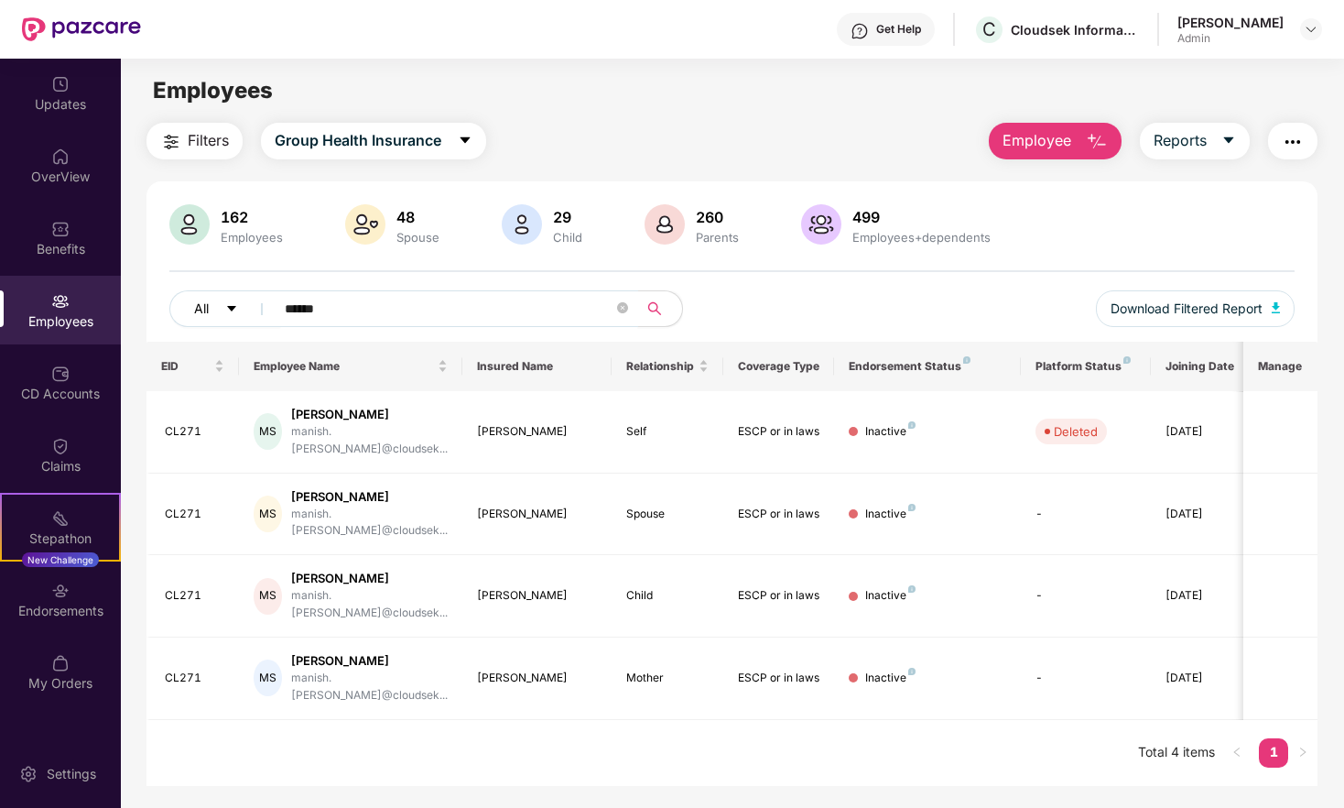
type input "******"
click at [202, 317] on span "All" at bounding box center [201, 309] width 15 height 20
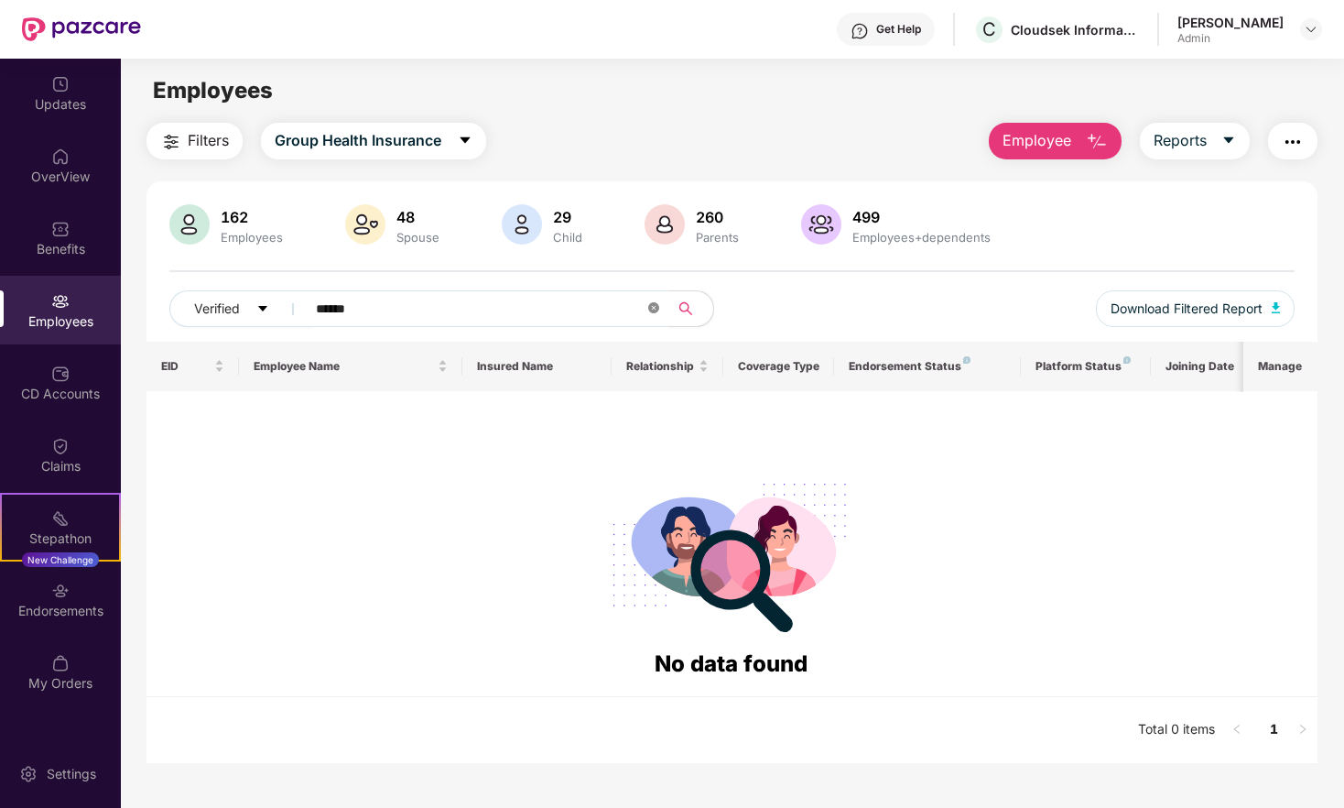
click at [657, 307] on icon "close-circle" at bounding box center [653, 307] width 11 height 11
